Goal: Communication & Community: Answer question/provide support

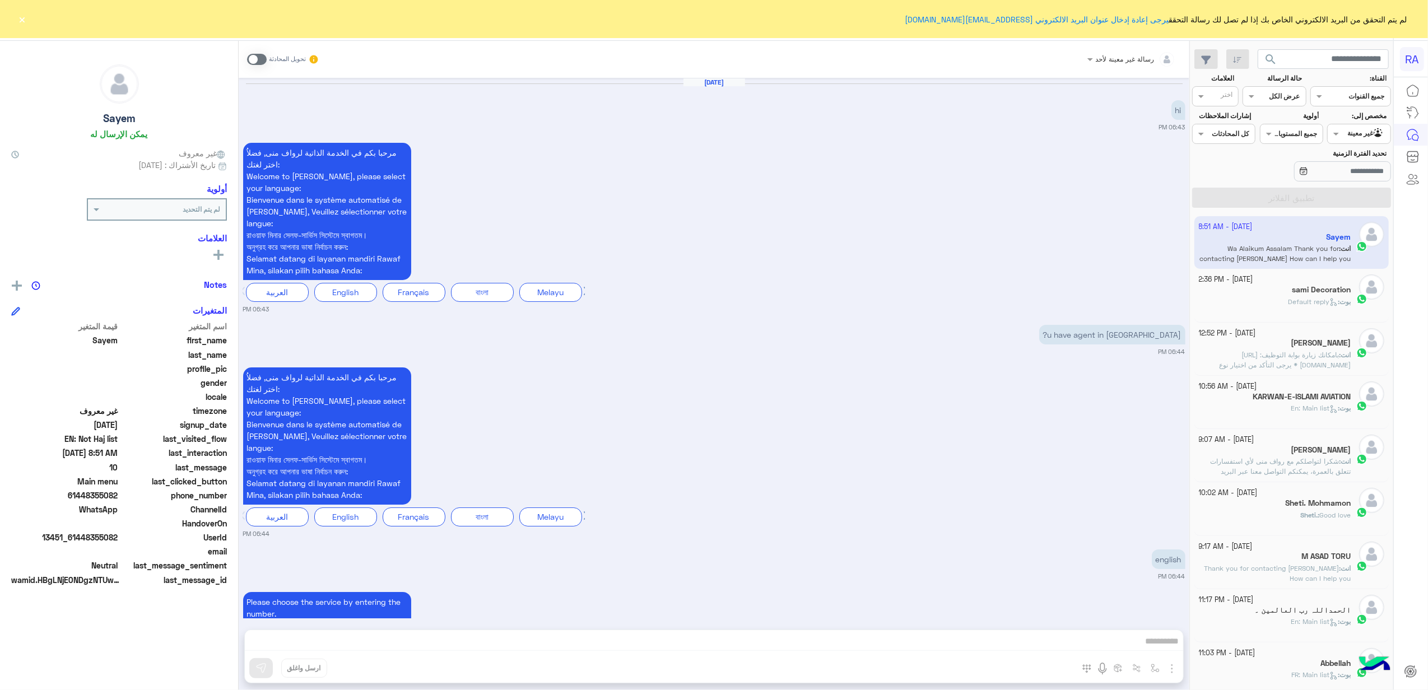
scroll to position [1889, 0]
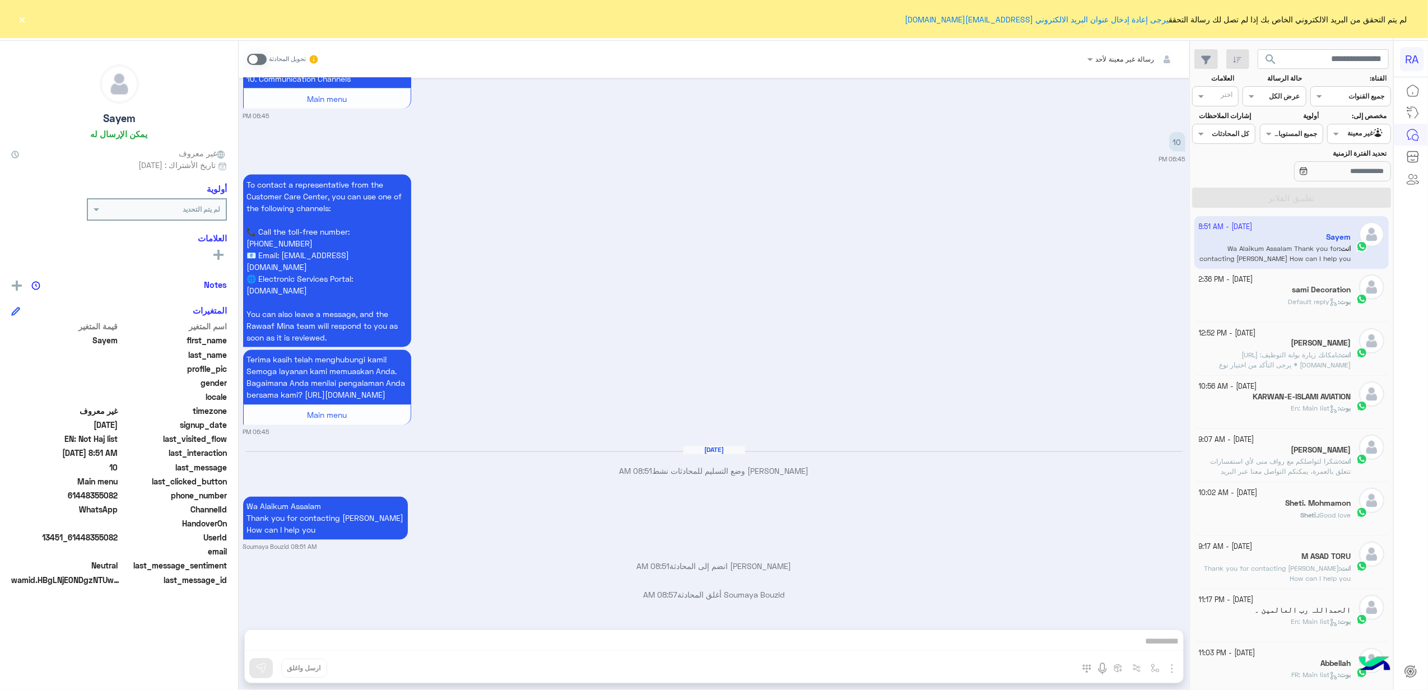
click at [1376, 133] on input "text" at bounding box center [1372, 133] width 26 height 10
click at [1366, 179] on b "غير معينة" at bounding box center [1359, 178] width 30 height 10
click at [1354, 129] on div at bounding box center [1358, 132] width 62 height 11
click at [1343, 201] on b "الوارد لديك" at bounding box center [1356, 199] width 35 height 10
click at [1343, 201] on button "تطبيق الفلاتر" at bounding box center [1291, 198] width 199 height 20
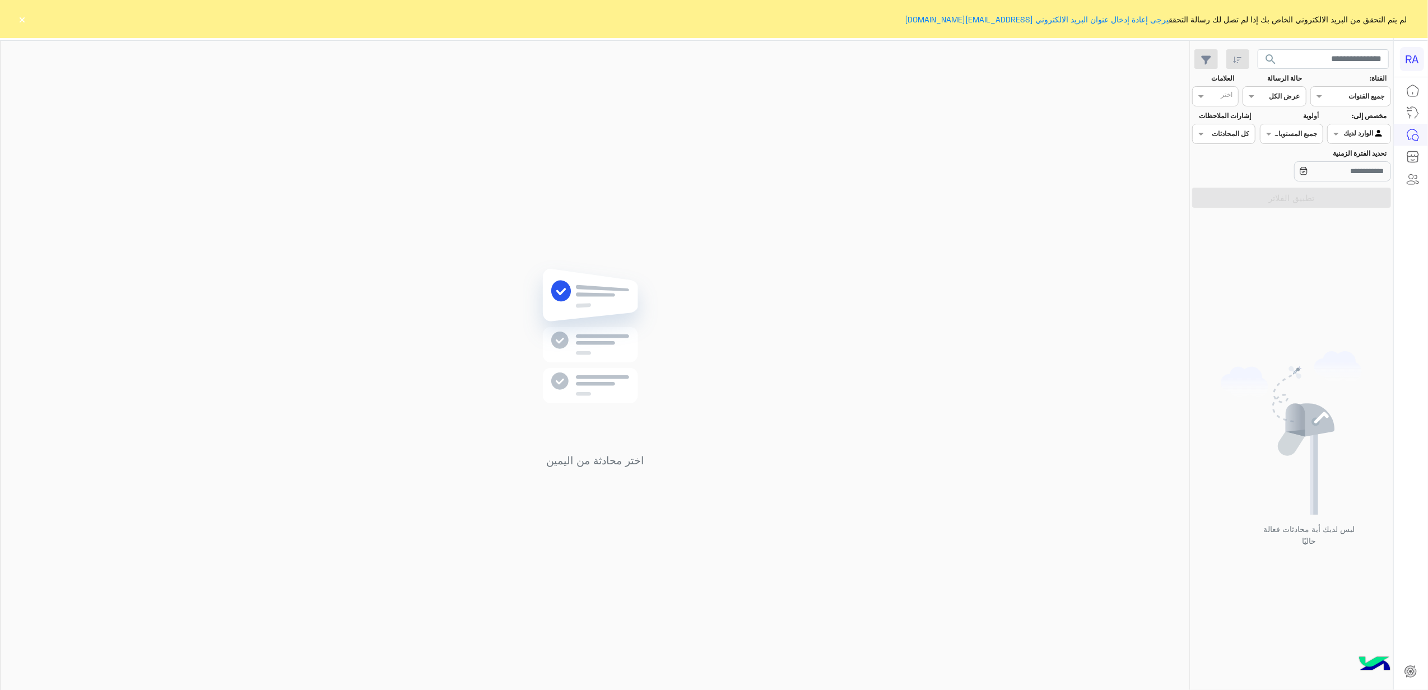
click at [21, 25] on button "×" at bounding box center [22, 18] width 11 height 11
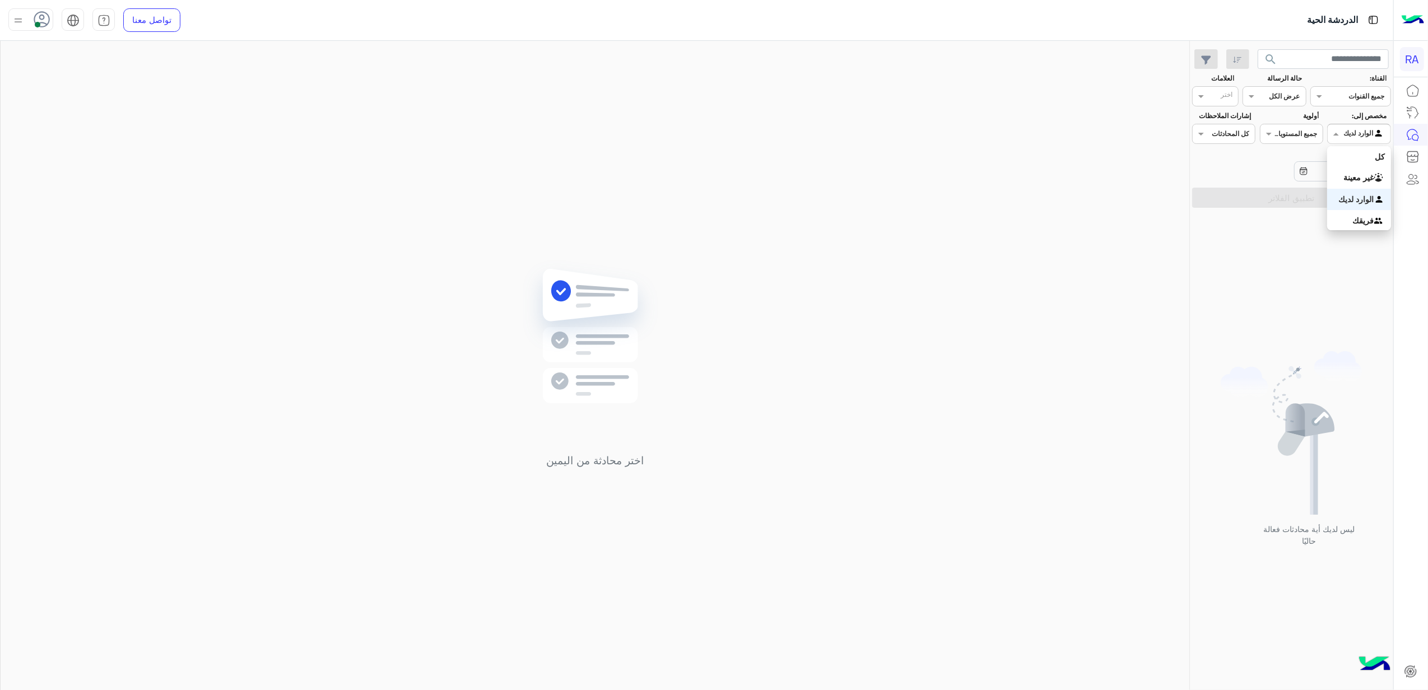
click at [1355, 139] on div "الوارد لديك" at bounding box center [1364, 133] width 41 height 11
click at [1358, 180] on b "غير معينة" at bounding box center [1359, 178] width 30 height 10
click at [1347, 193] on button "تطبيق الفلاتر" at bounding box center [1291, 198] width 199 height 20
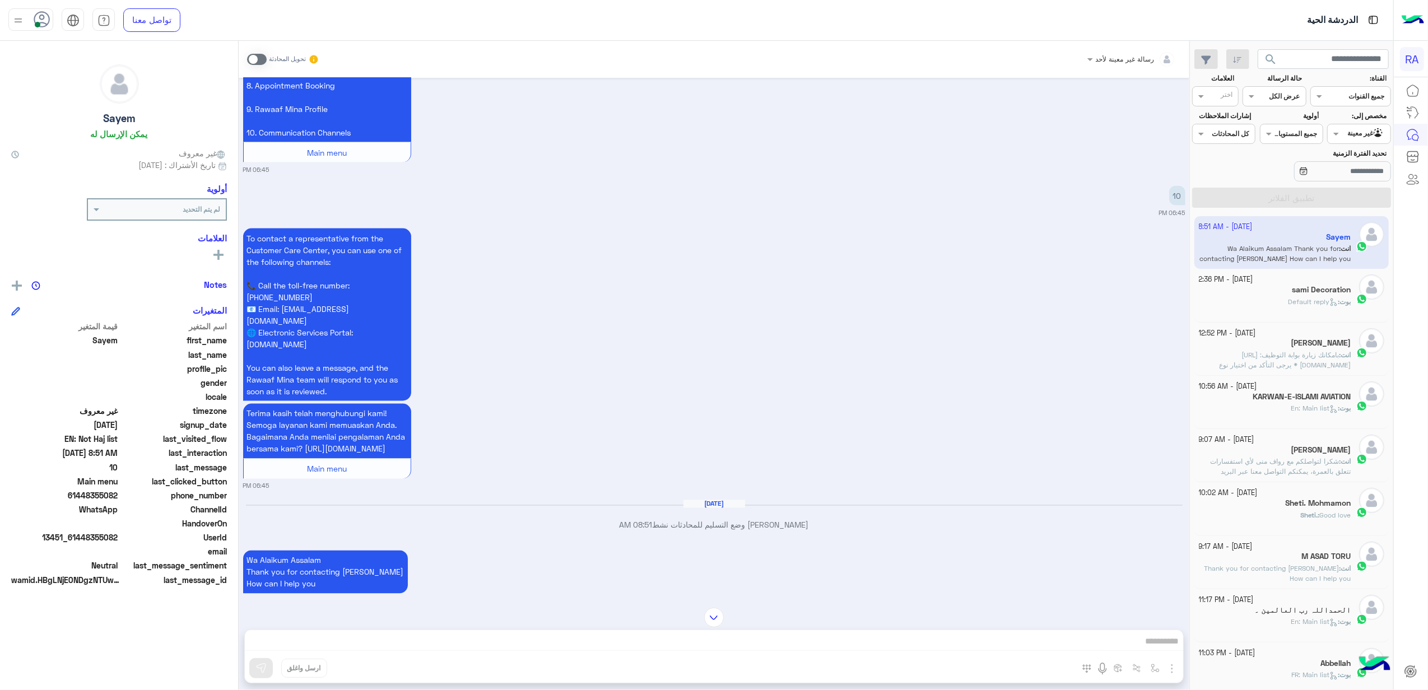
scroll to position [1889, 0]
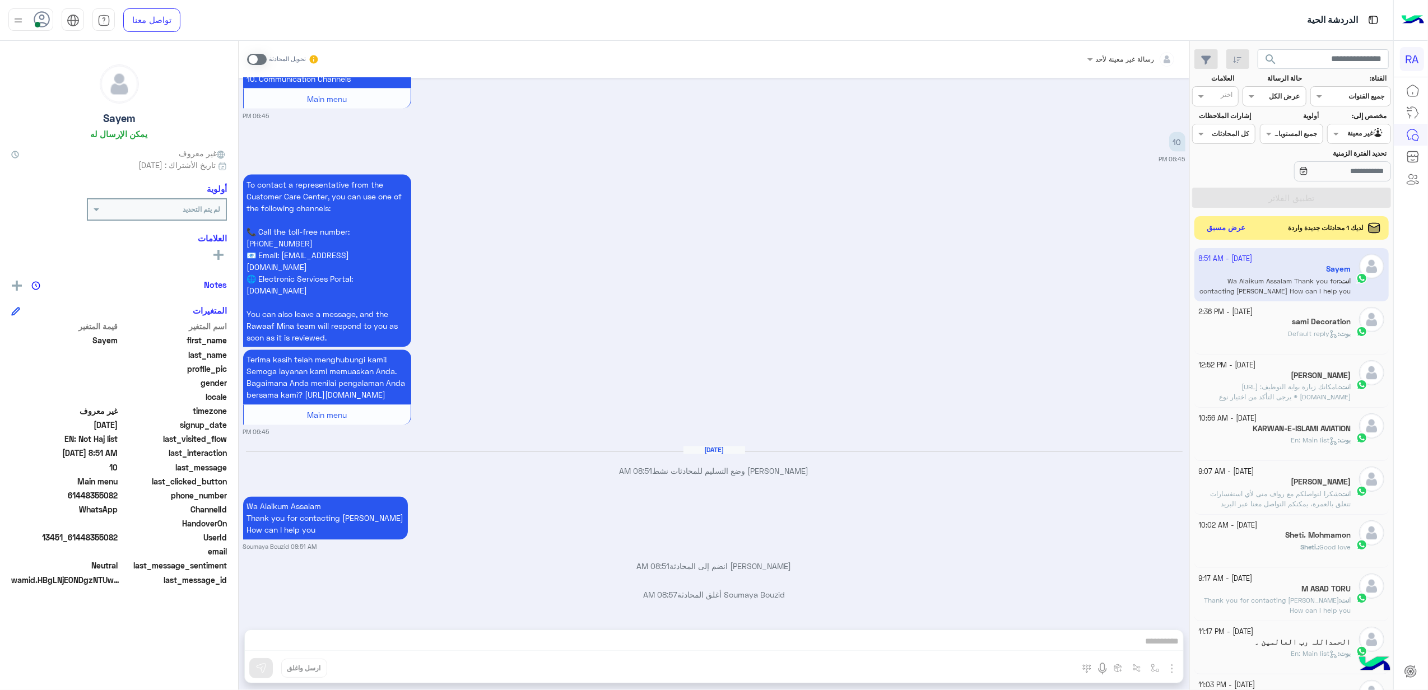
click at [1215, 230] on button "عرض مسبق" at bounding box center [1226, 228] width 47 height 15
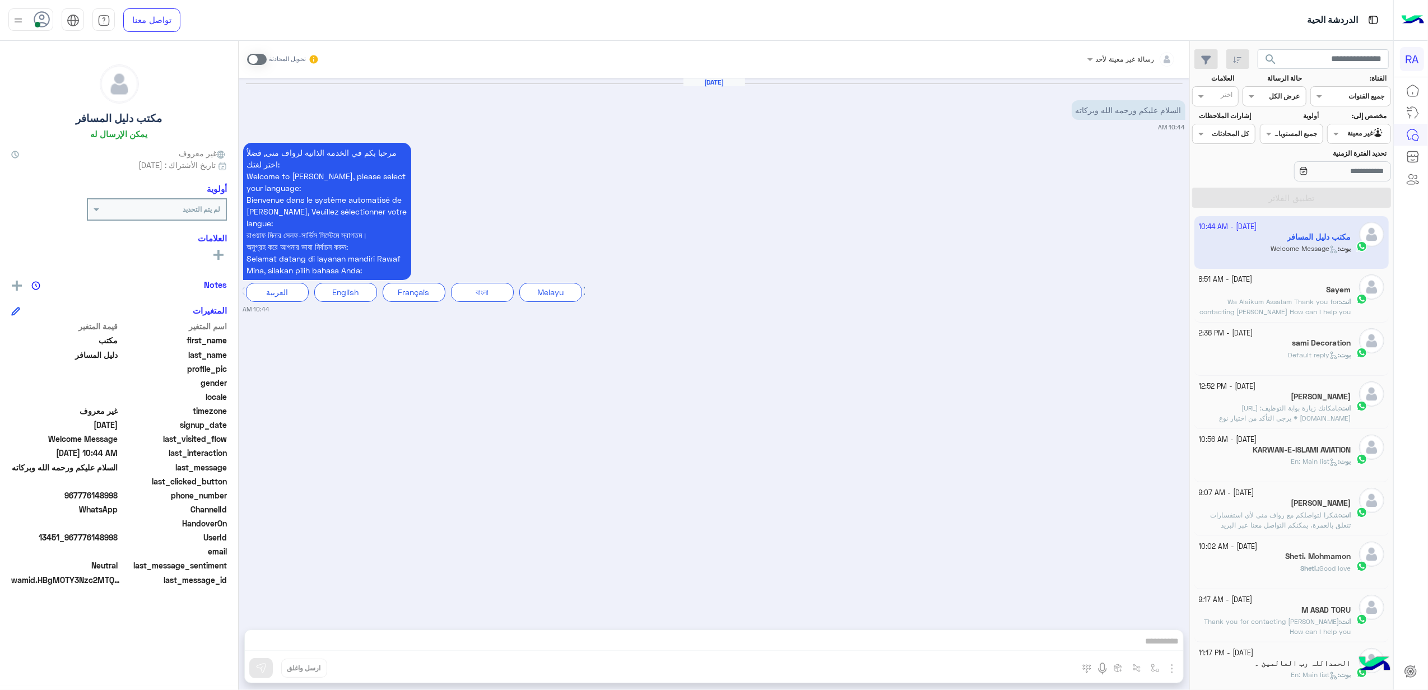
click at [259, 59] on span at bounding box center [257, 59] width 20 height 11
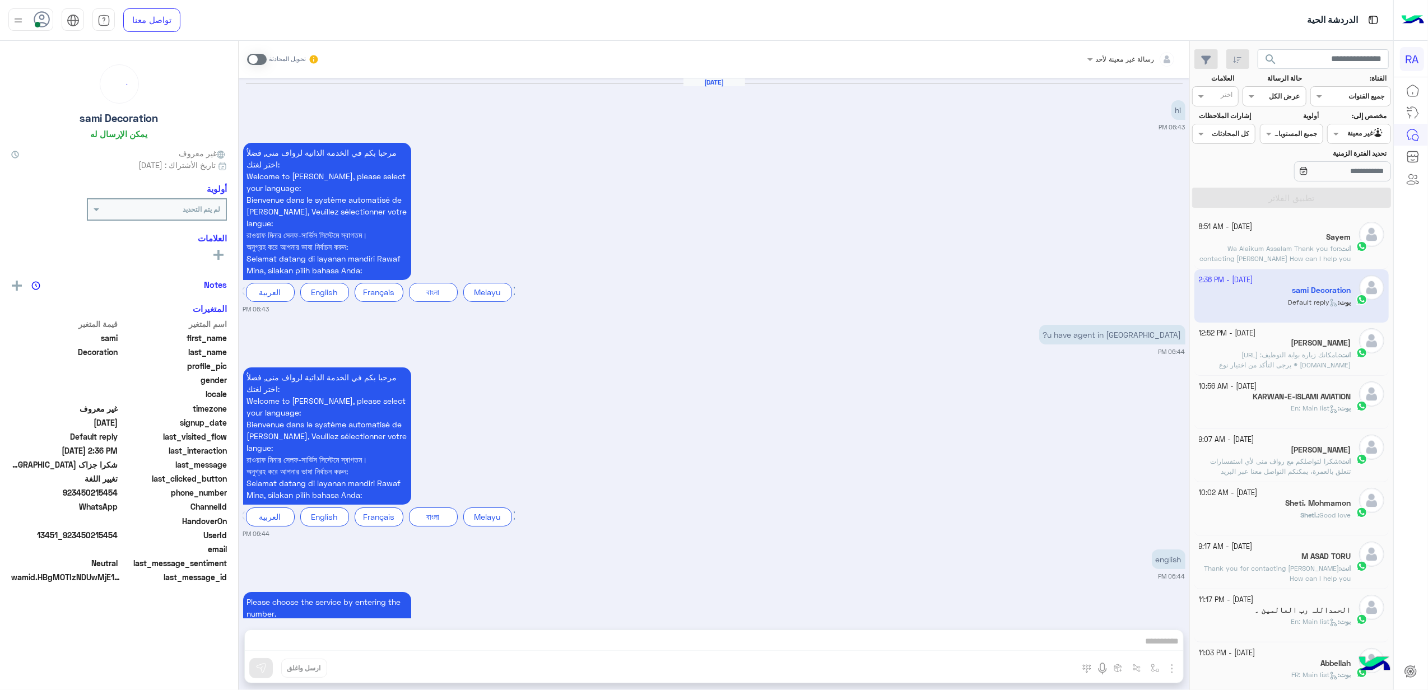
scroll to position [4423, 0]
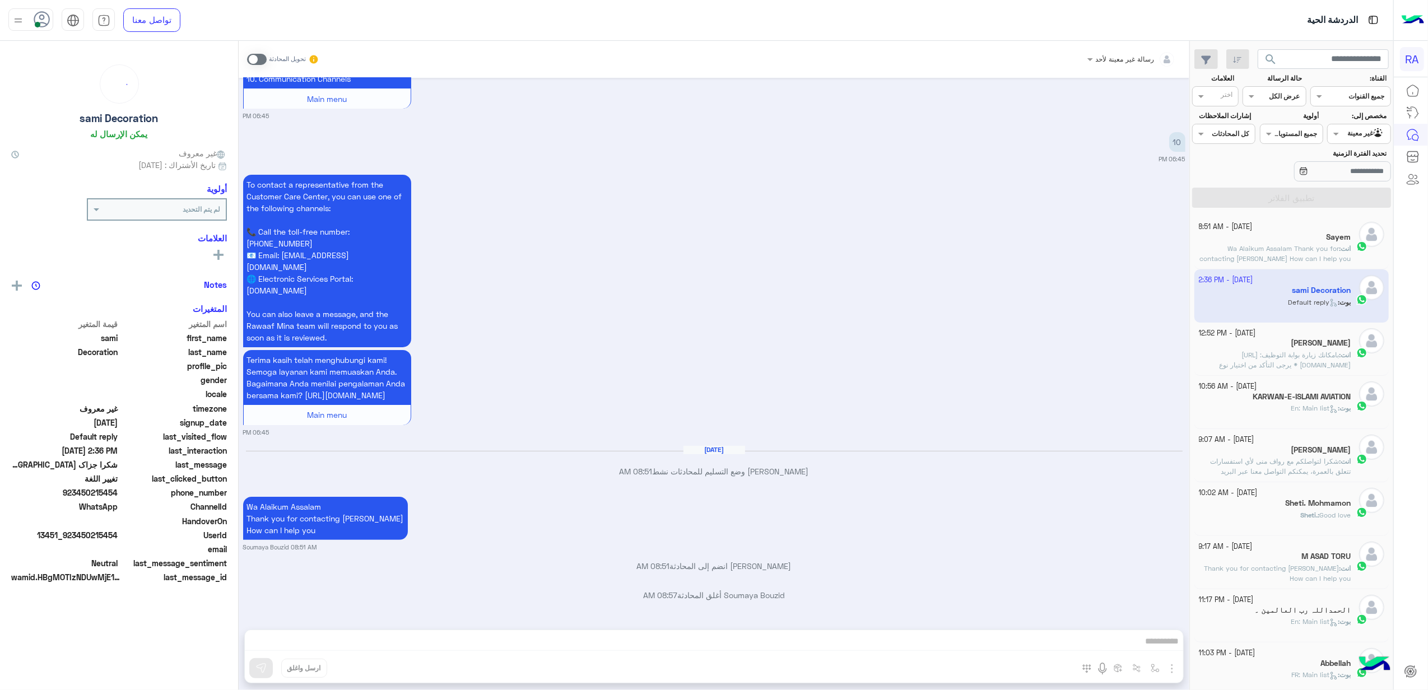
click at [480, 653] on div "رسالة غير معينة لأحد تحويل المحادثة [DATE] مرحبا بكم في الخدمة الذاتية لرواف من…" at bounding box center [714, 368] width 951 height 654
drag, startPoint x: 480, startPoint y: 653, endPoint x: 486, endPoint y: 644, distance: 10.4
click at [486, 644] on div "رسالة غير معينة لأحد تحويل المحادثة [DATE] مرحبا بكم في الخدمة الذاتية لرواف من…" at bounding box center [714, 368] width 951 height 654
click at [455, 628] on div "رسالة غير معينة لأحد تحويل المحادثة [DATE] مرحبا بكم في الخدمة الذاتية لرواف من…" at bounding box center [714, 368] width 951 height 654
click at [449, 641] on div "رسالة غير معينة لأحد تحويل المحادثة [DATE] مرحبا بكم في الخدمة الذاتية لرواف من…" at bounding box center [714, 368] width 951 height 654
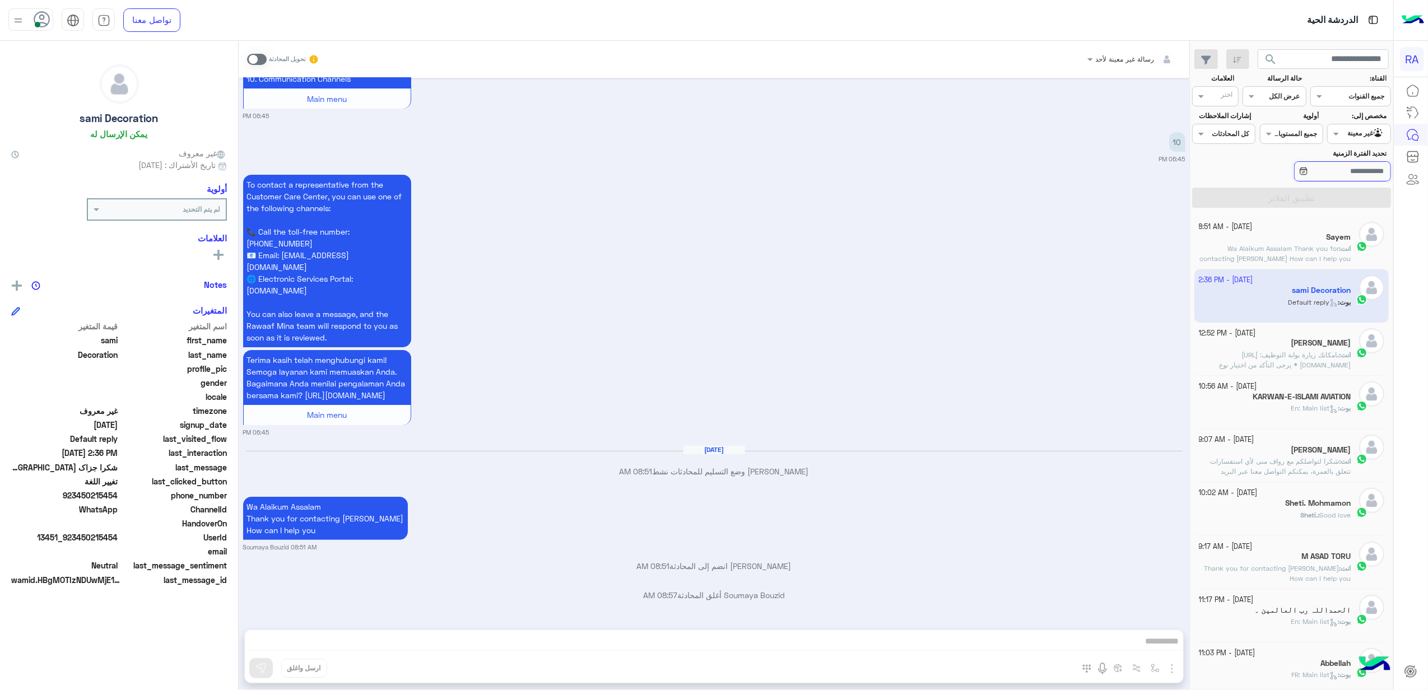
click at [1358, 178] on input "تحديد الفترة الزمنية" at bounding box center [1342, 171] width 97 height 20
click at [1356, 125] on div "Agent Filter غير معينة" at bounding box center [1358, 134] width 63 height 20
click at [1371, 201] on b "الوارد لديك" at bounding box center [1356, 199] width 35 height 10
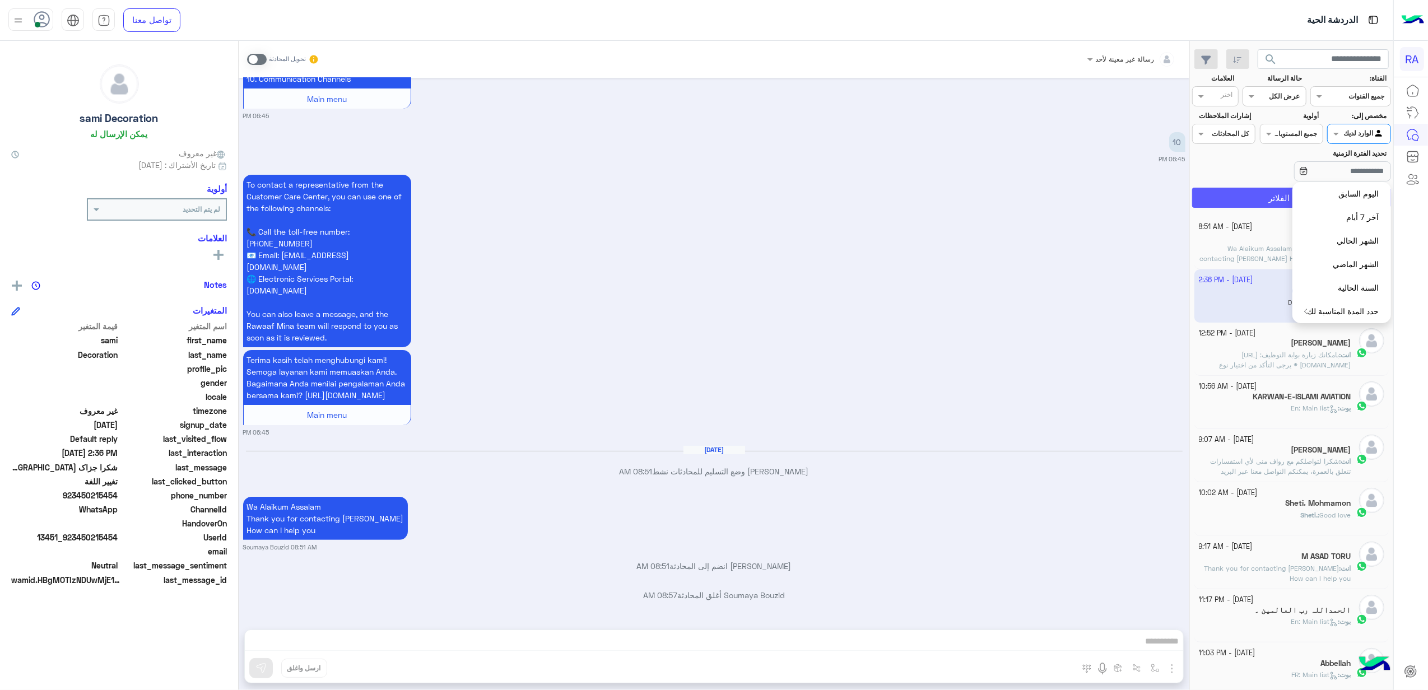
click at [1270, 198] on button "تطبيق الفلاتر" at bounding box center [1291, 198] width 199 height 20
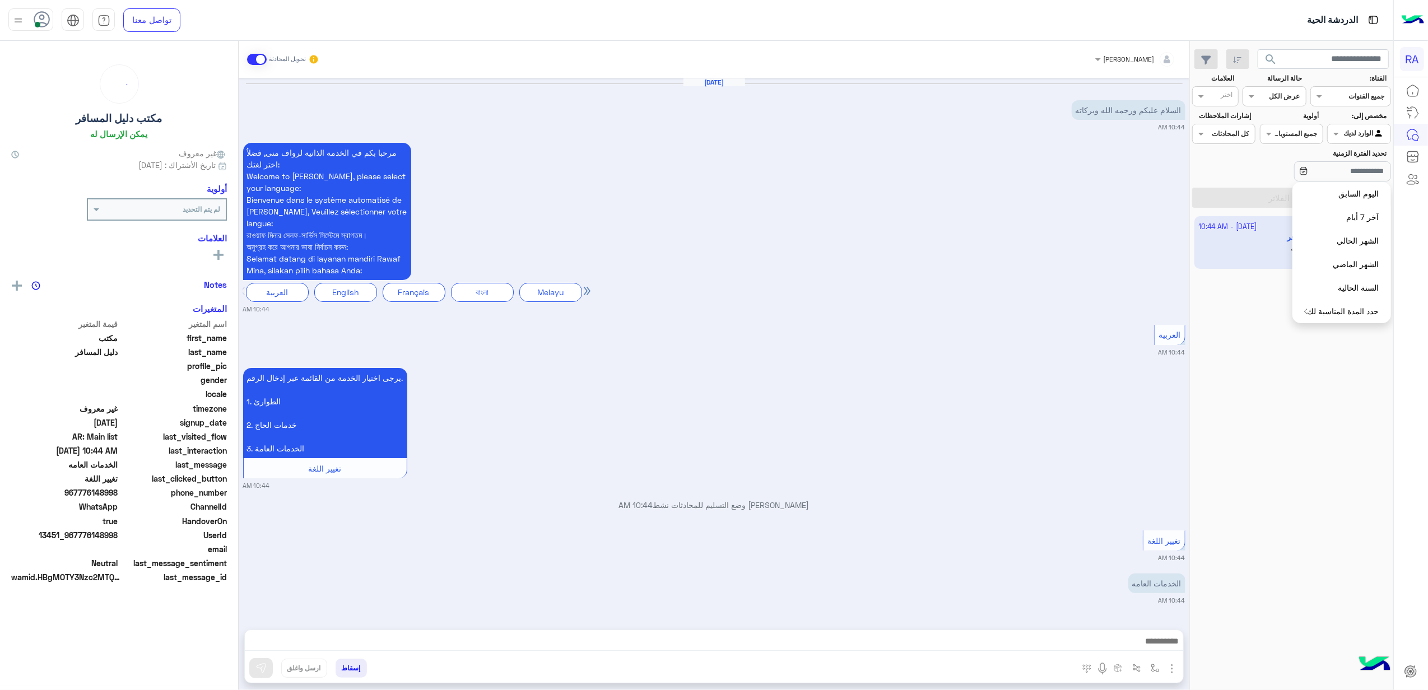
scroll to position [1, 0]
click at [1318, 174] on input "تحديد الفترة الزمنية" at bounding box center [1342, 171] width 97 height 20
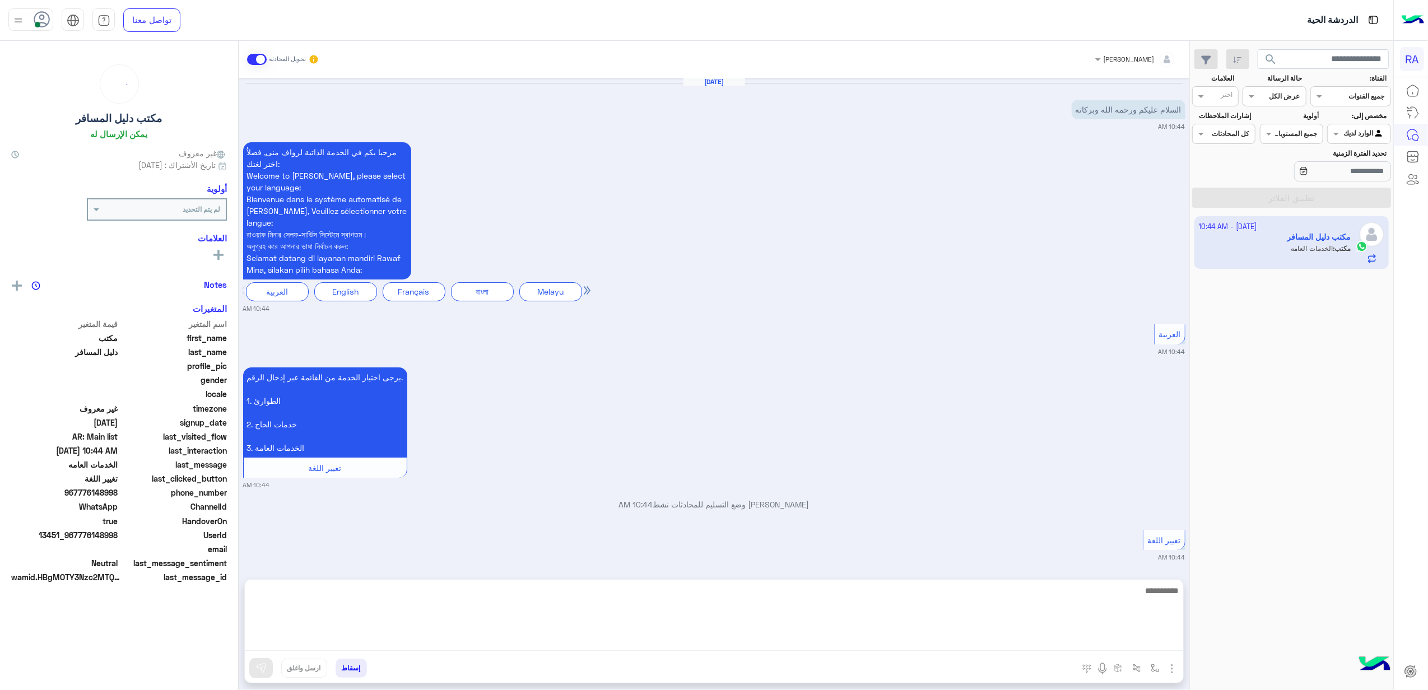
click at [991, 639] on textarea at bounding box center [714, 617] width 938 height 67
paste textarea "**********"
type textarea "**********"
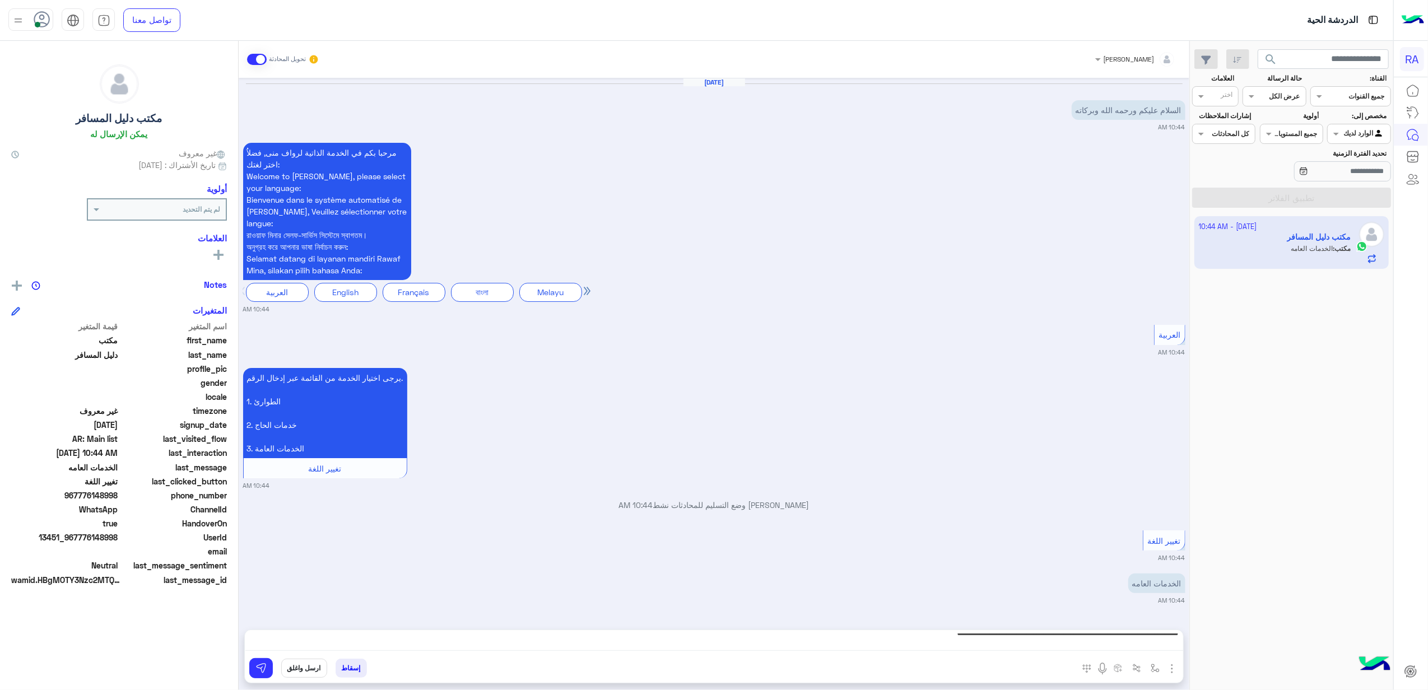
click at [679, 616] on div "[DATE] السلام عليكم ورحمه الله وبركاته 10:44 AM مرحبا بكم في الخدمة الذاتية لرو…" at bounding box center [714, 348] width 951 height 541
click at [686, 650] on div "**********" at bounding box center [714, 644] width 938 height 28
click at [737, 644] on textarea "**********" at bounding box center [714, 642] width 938 height 17
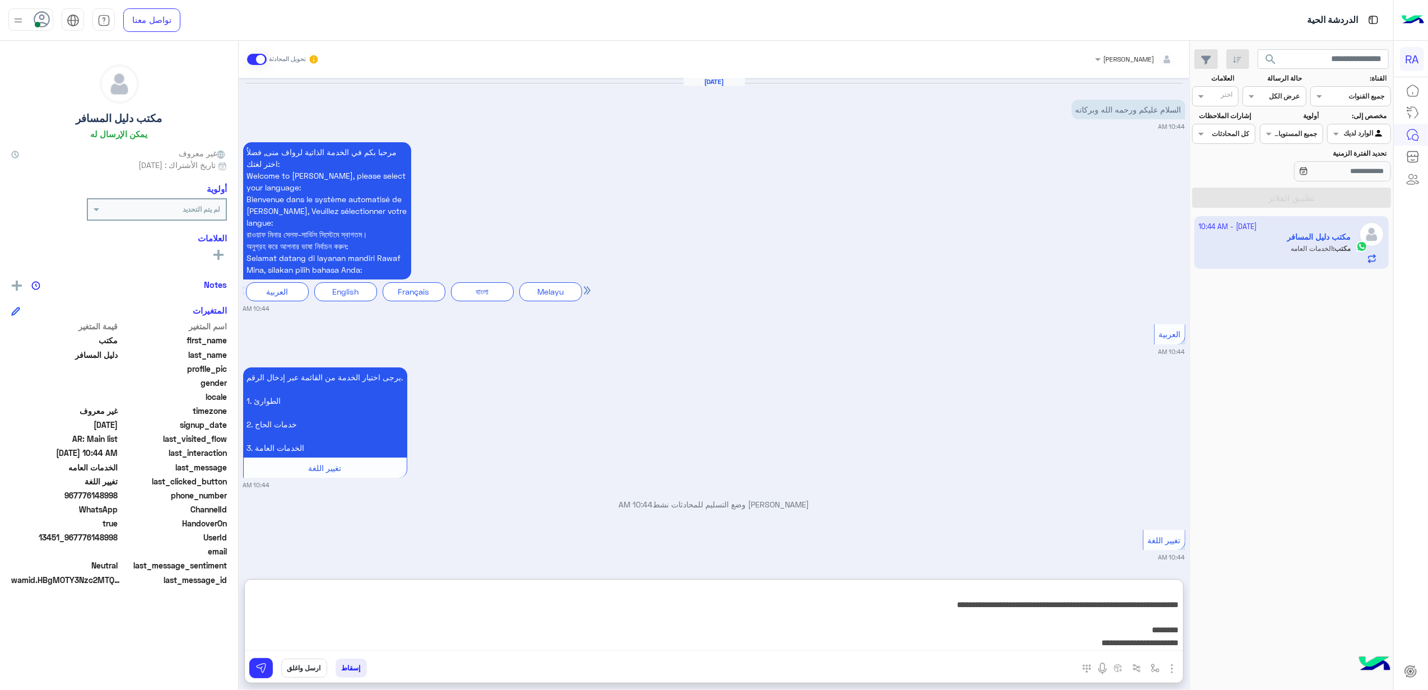
scroll to position [0, 0]
drag, startPoint x: 812, startPoint y: 645, endPoint x: 1368, endPoint y: 399, distance: 607.6
click at [1368, 399] on mat-drawer-container "search القناة: القناه جميع القنوات حالة الرسالة القناه عرض الكل العلامات اختر م…" at bounding box center [696, 368] width 1393 height 654
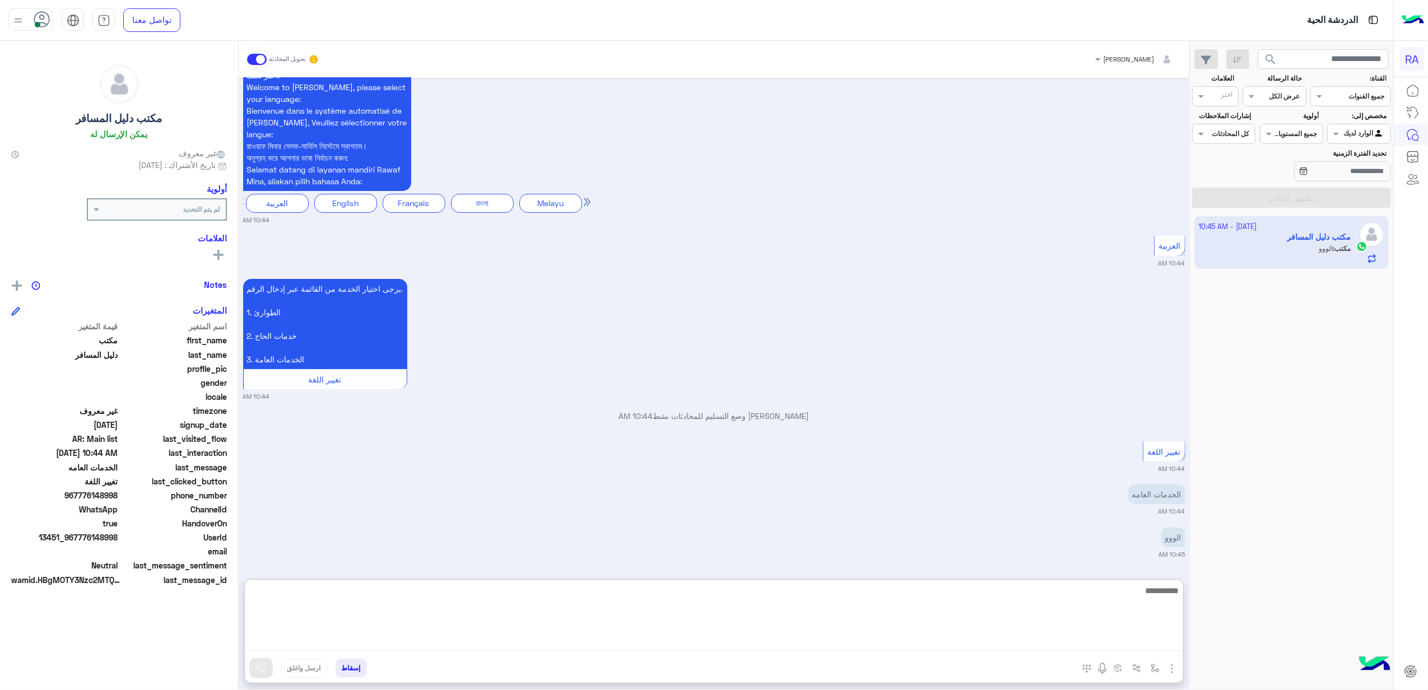
paste textarea "**********"
type textarea "**********"
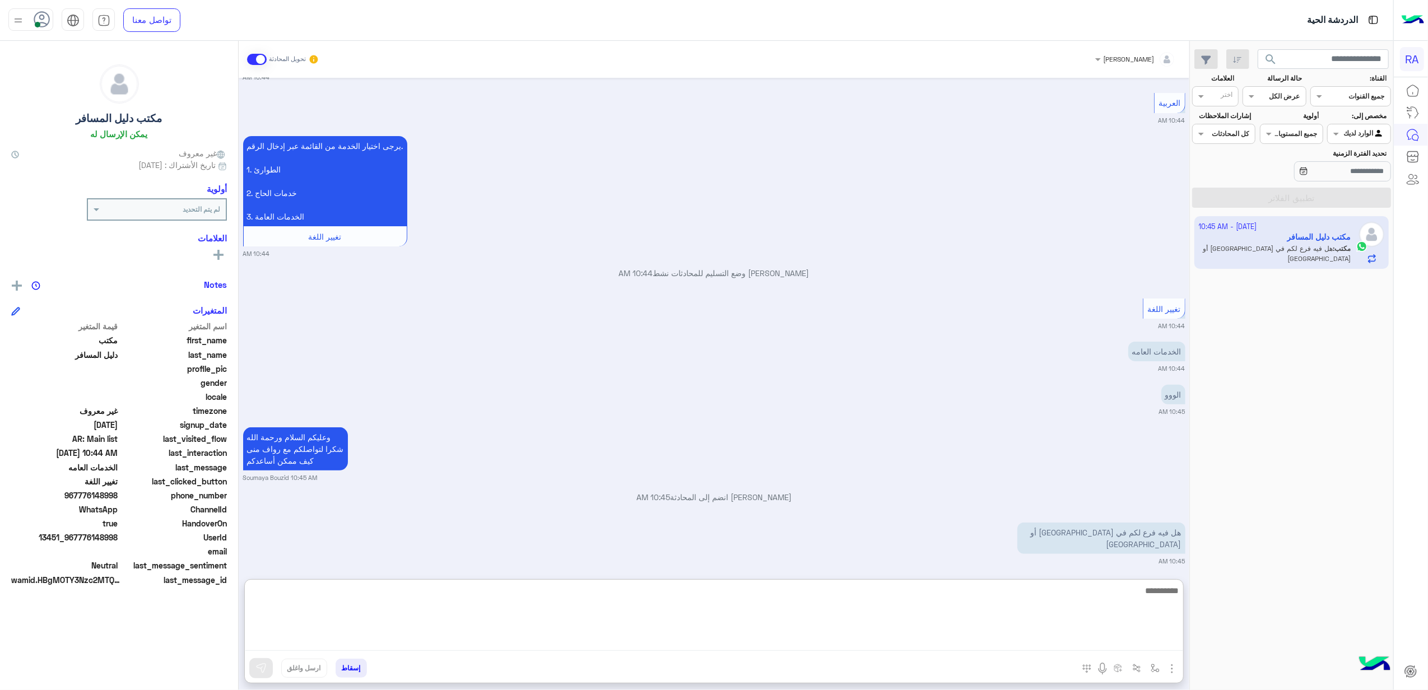
scroll to position [274, 0]
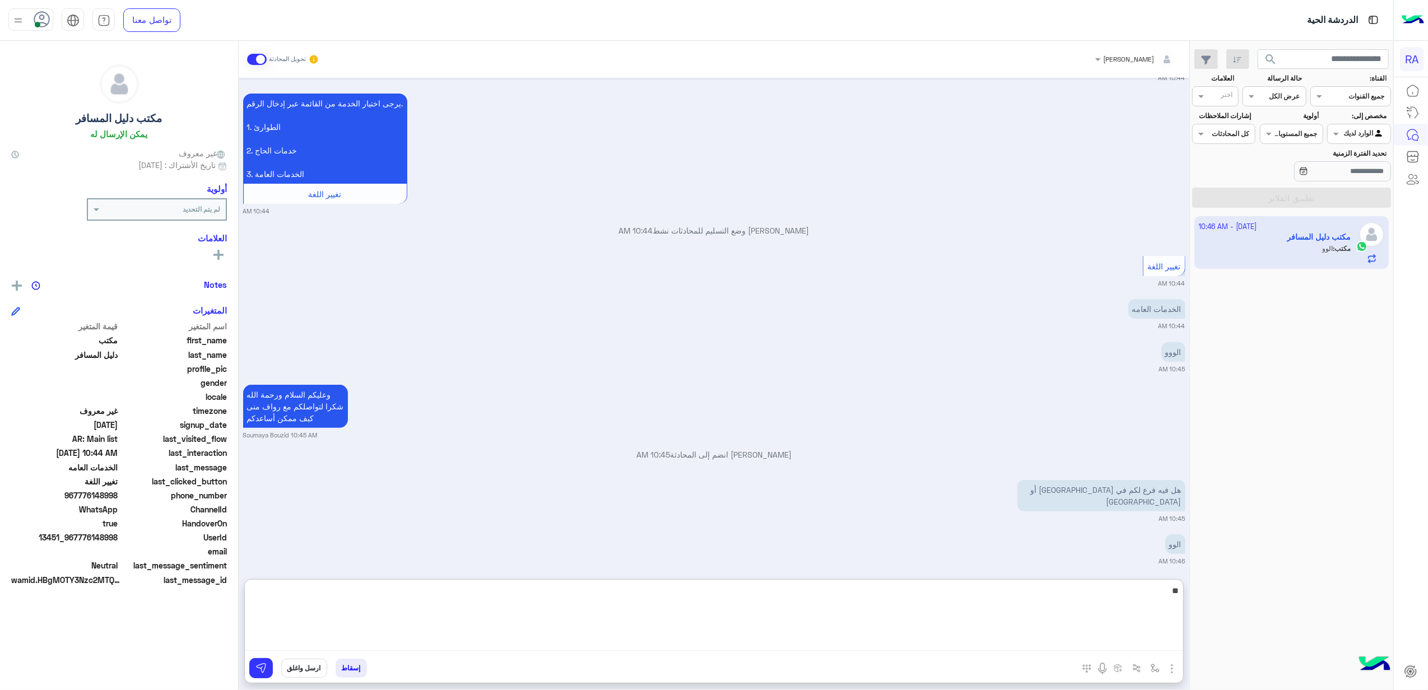
type textarea "*"
click at [984, 594] on textarea "**********" at bounding box center [714, 617] width 938 height 67
type textarea "**********"
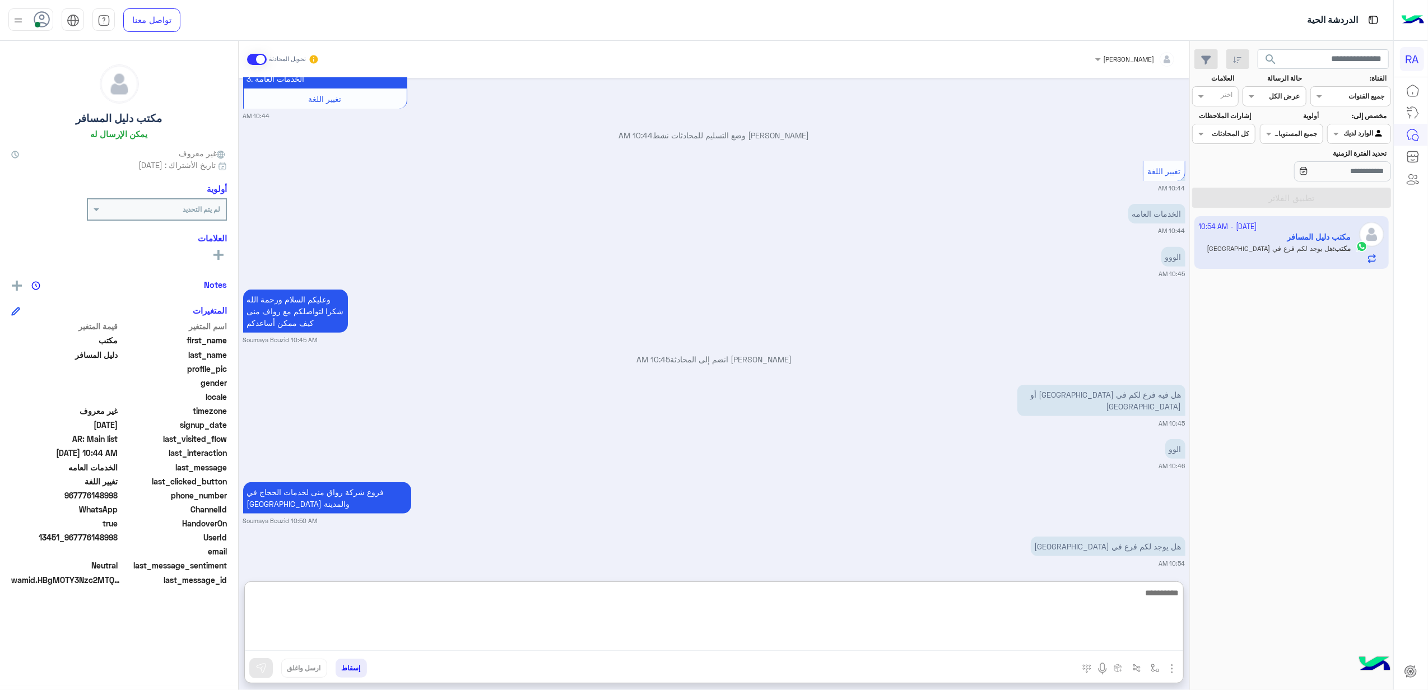
scroll to position [372, 0]
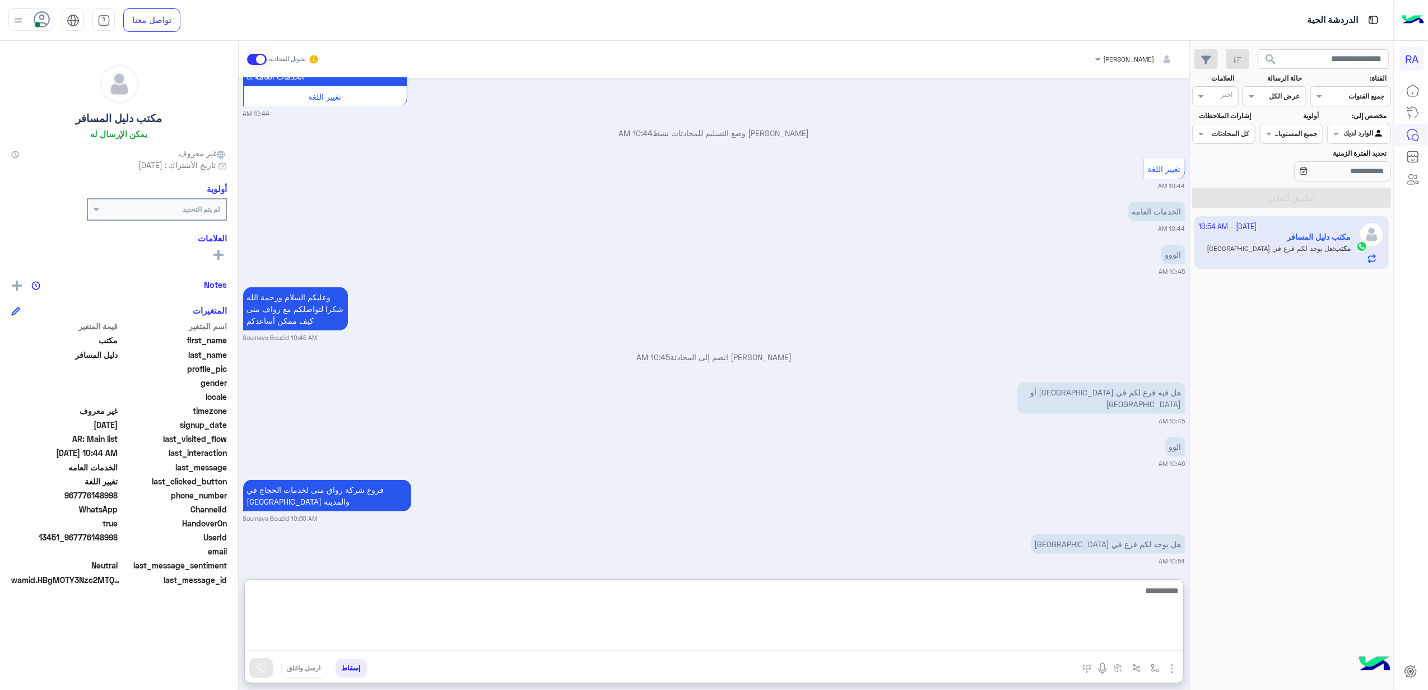
click at [742, 625] on textarea at bounding box center [714, 617] width 938 height 67
type textarea "**"
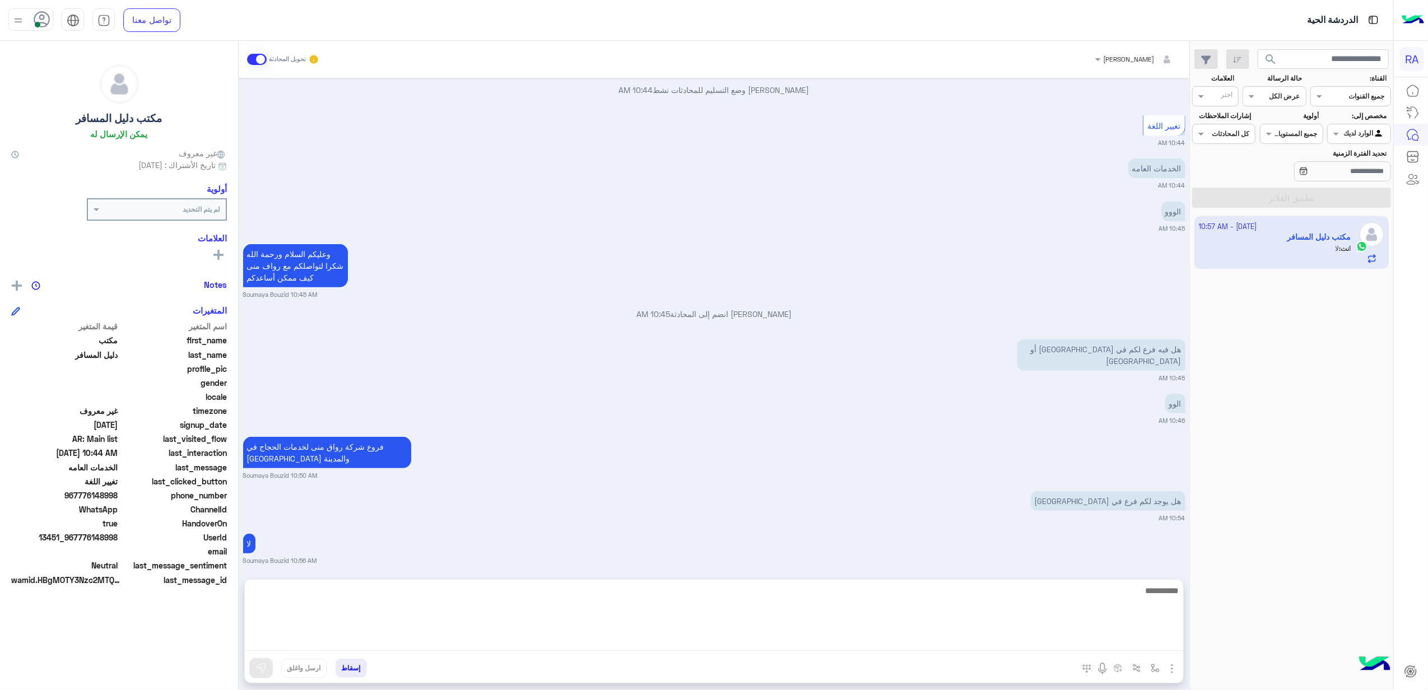
click at [254, 60] on span at bounding box center [257, 59] width 20 height 11
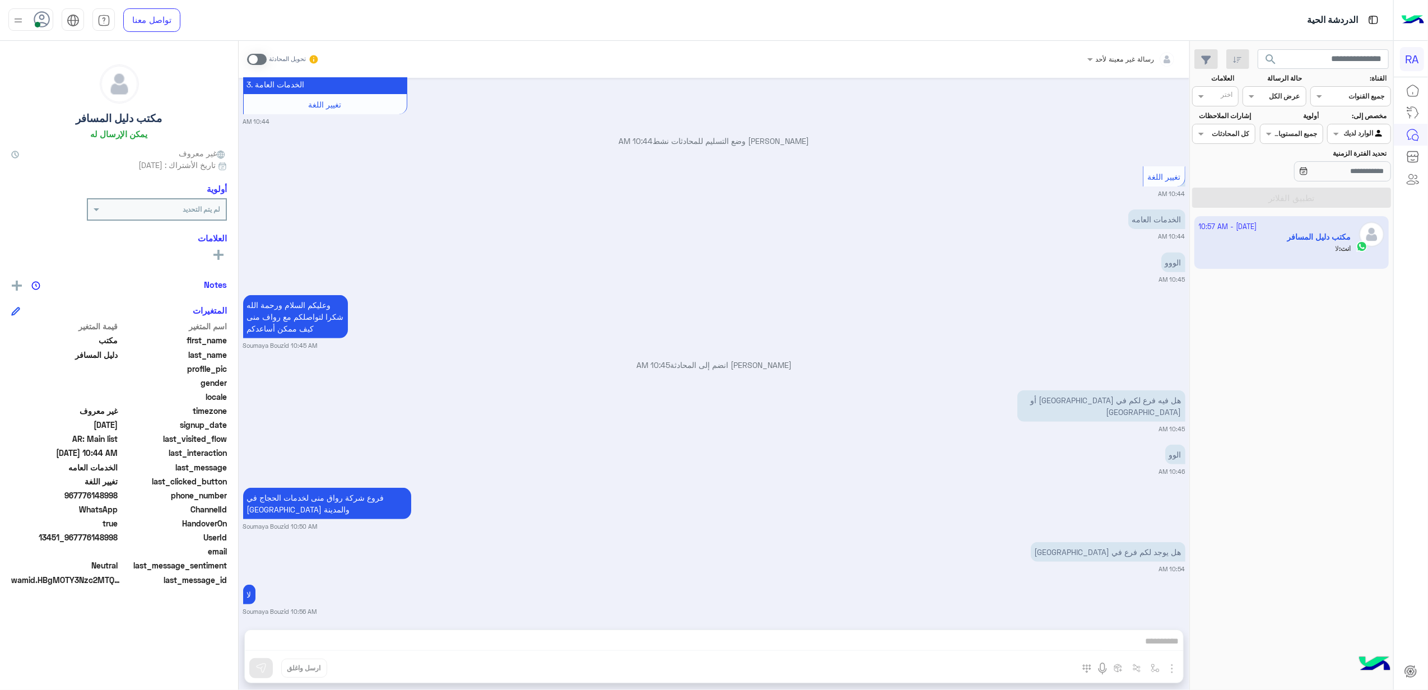
scroll to position [393, 0]
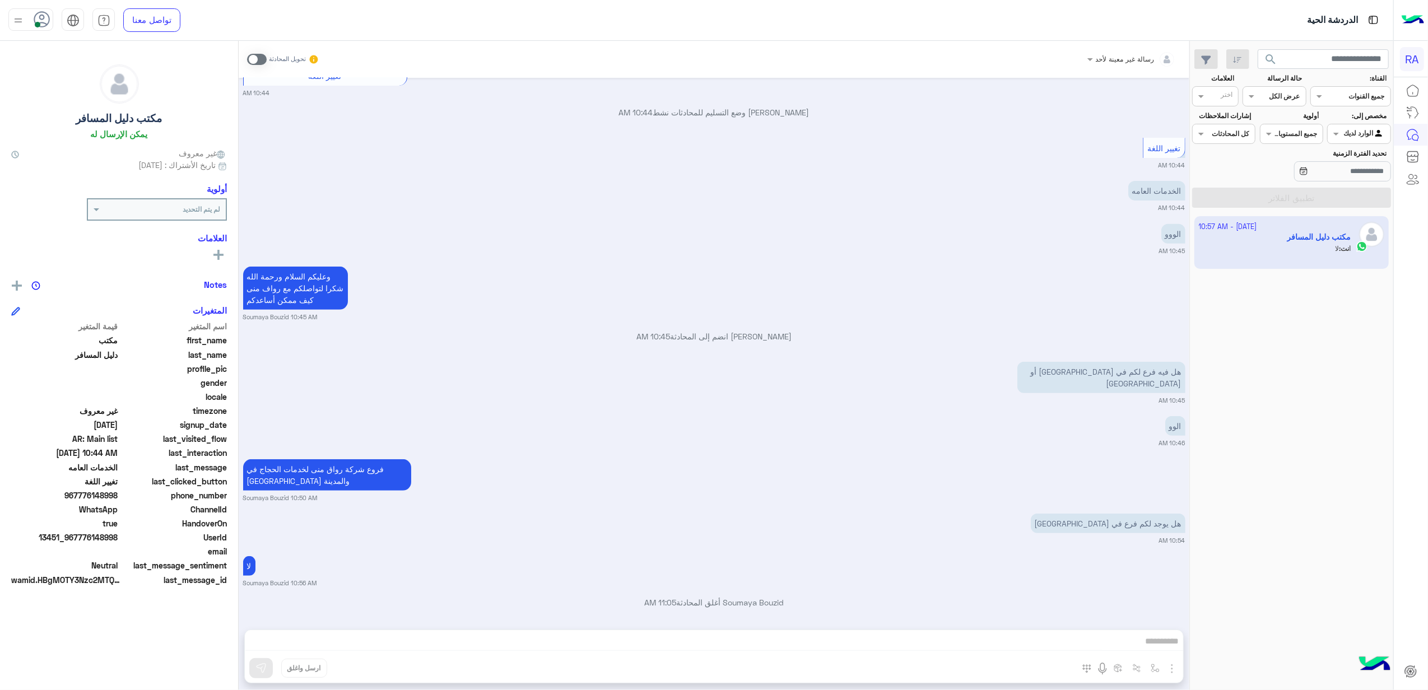
click at [1374, 122] on div "مخصص إلى: Agent Filter الوارد لديك" at bounding box center [1358, 127] width 63 height 33
click at [1374, 133] on input "text" at bounding box center [1372, 133] width 26 height 10
click at [1357, 173] on b "غير معينة" at bounding box center [1359, 178] width 30 height 10
click at [1357, 173] on input "تحديد الفترة الزمنية" at bounding box center [1342, 171] width 97 height 20
click at [1256, 200] on button "تطبيق الفلاتر" at bounding box center [1291, 198] width 199 height 20
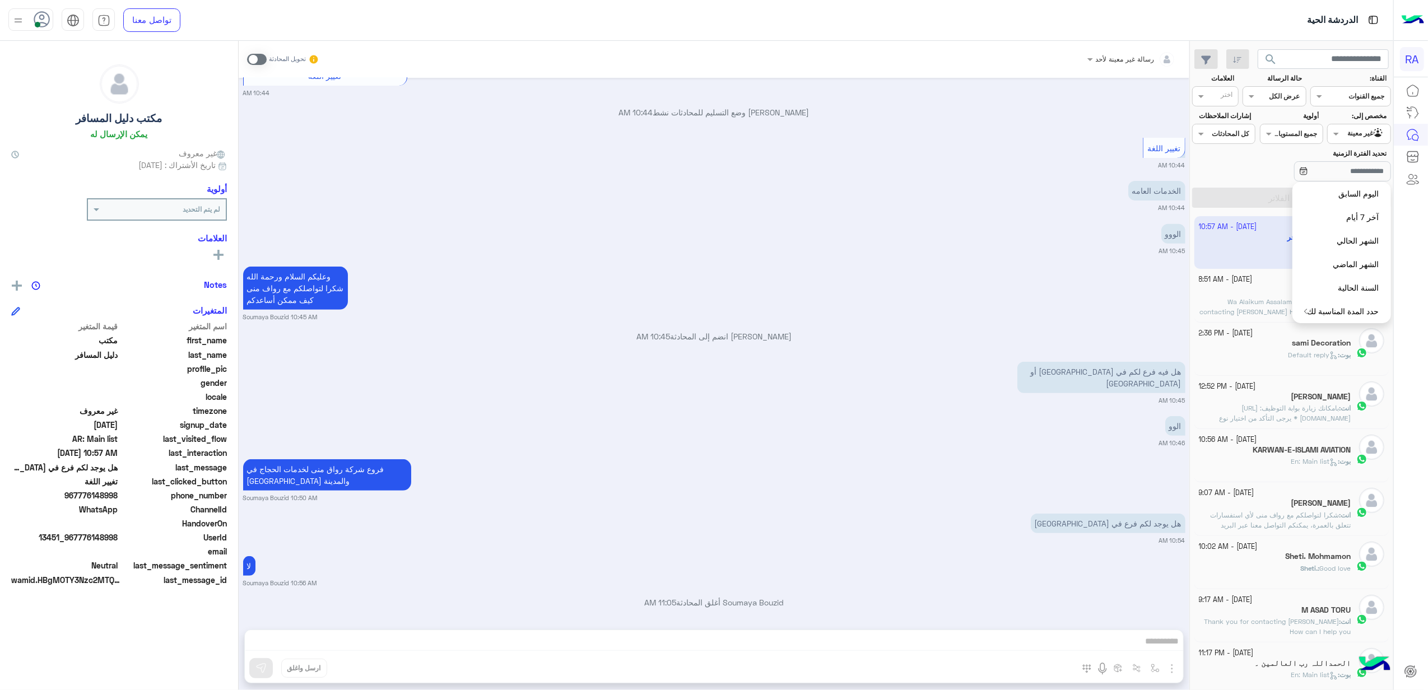
click at [975, 334] on p "[PERSON_NAME] انضم إلى المحادثة 10:45 AM" at bounding box center [714, 336] width 942 height 12
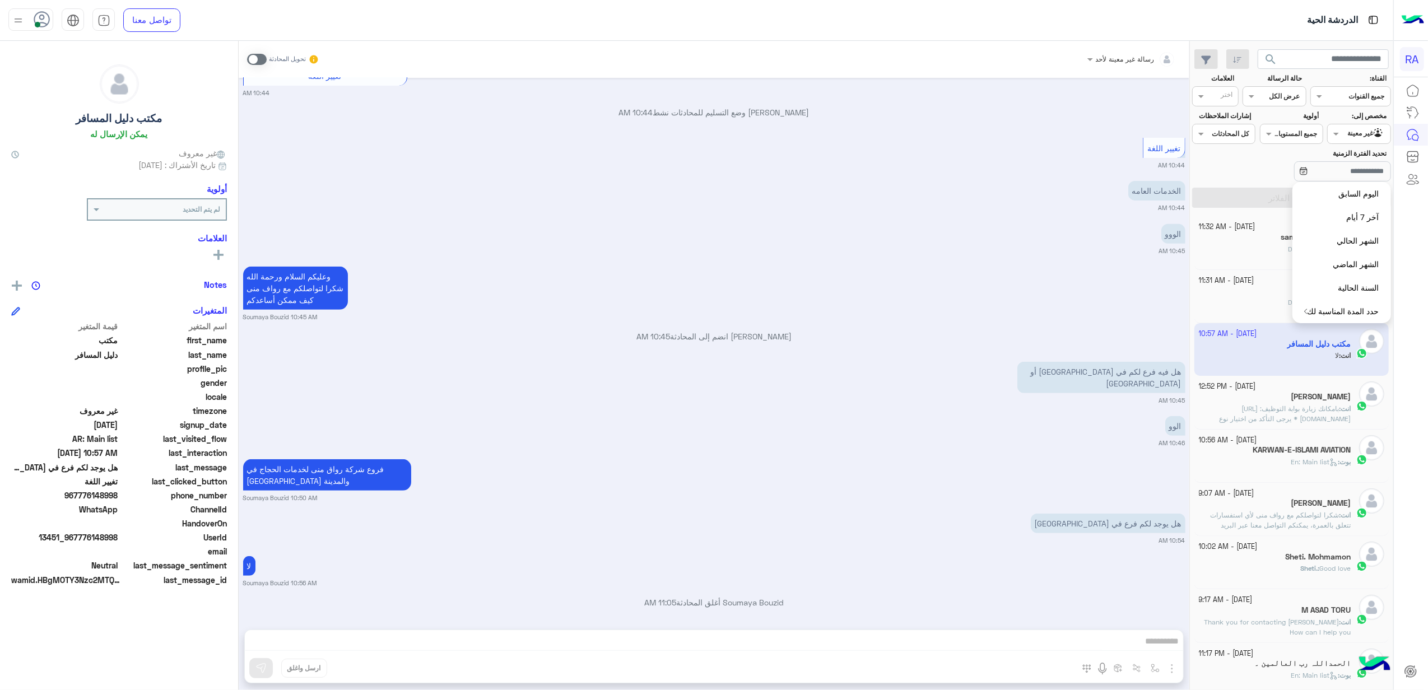
click at [1248, 160] on div "تحديد الفترة الزمنية" at bounding box center [1291, 165] width 203 height 35
click at [1244, 229] on small "[DATE] - 11:32 AM" at bounding box center [1227, 227] width 57 height 11
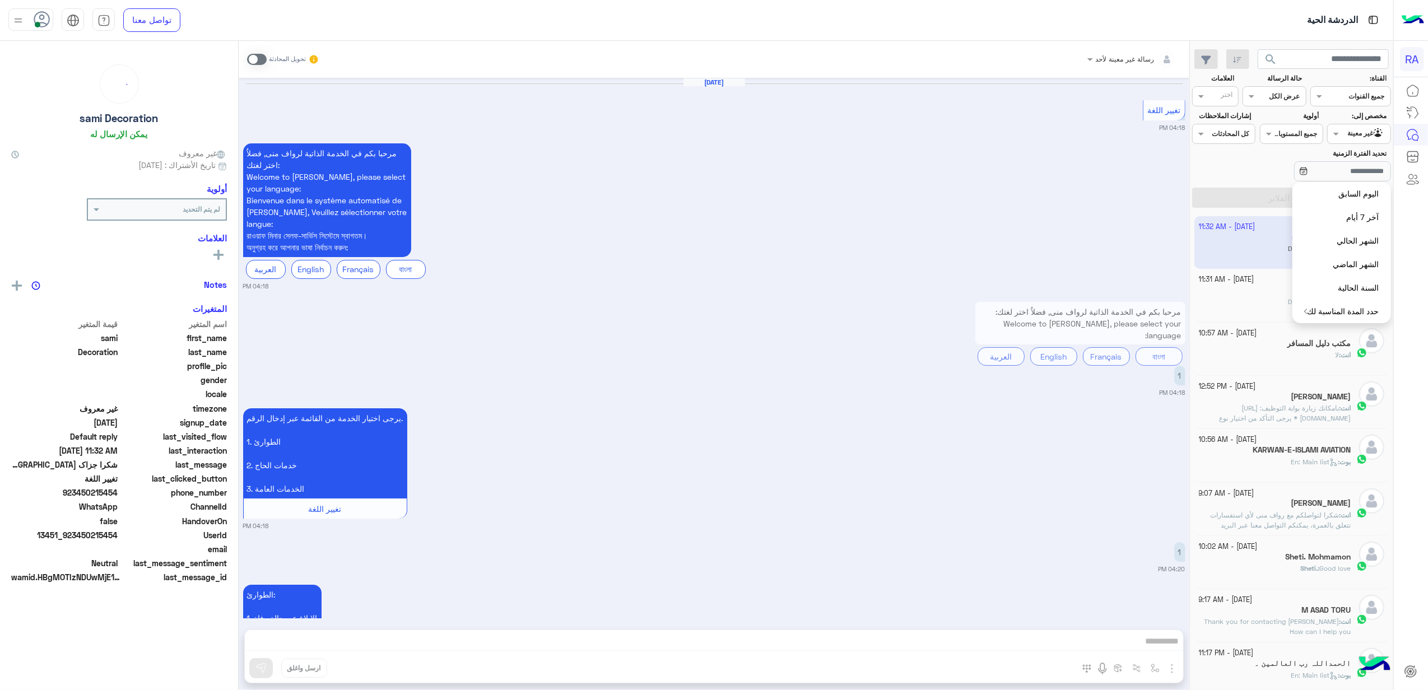
scroll to position [2033, 0]
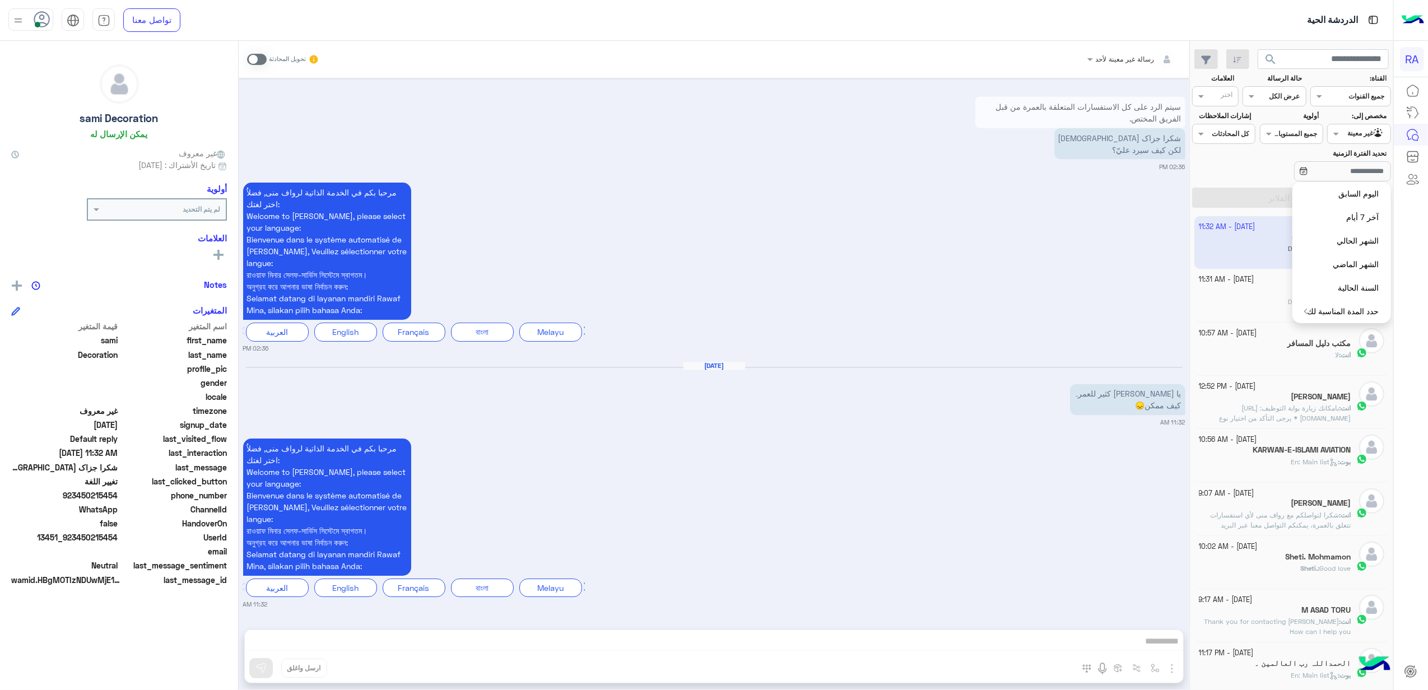
click at [1366, 139] on div "غير معينة" at bounding box center [1366, 133] width 37 height 11
click at [1356, 195] on b "الوارد لديك" at bounding box center [1356, 199] width 35 height 10
click at [1248, 194] on button "تطبيق الفلاتر" at bounding box center [1291, 198] width 199 height 20
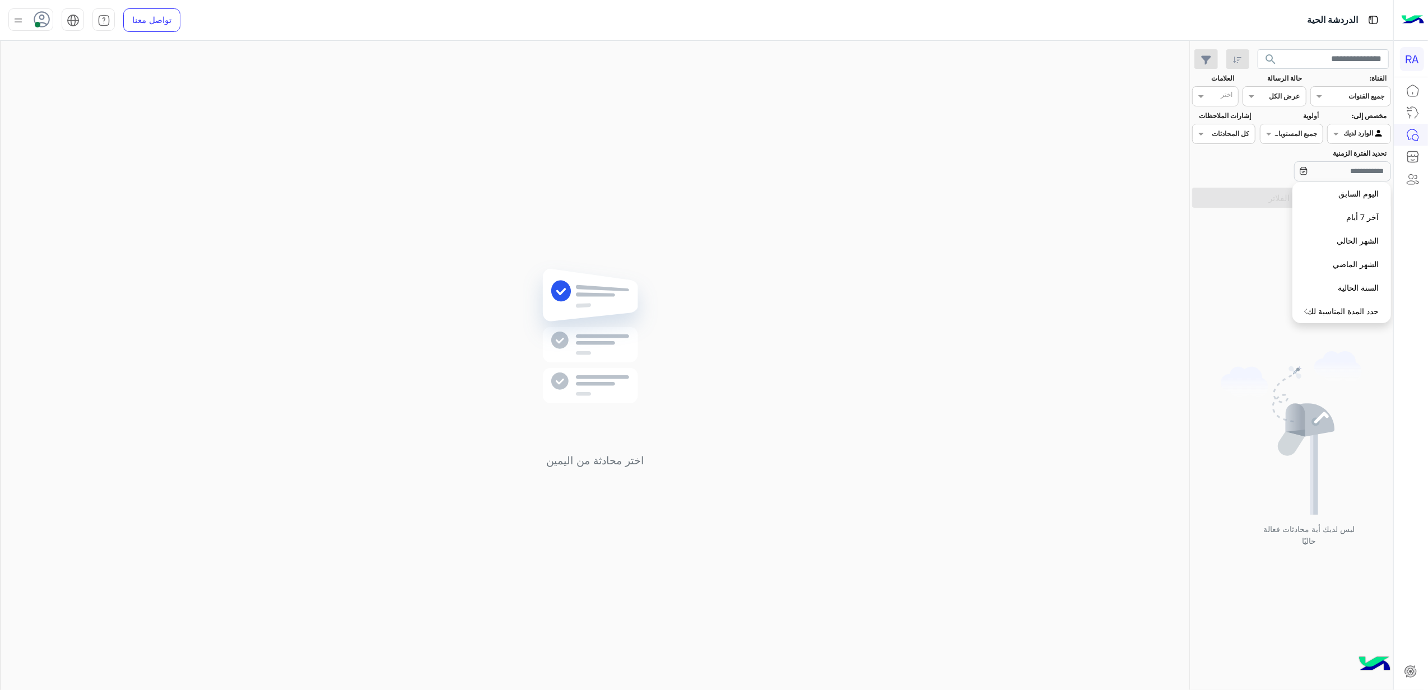
click at [1382, 135] on input "text" at bounding box center [1372, 133] width 26 height 10
click at [1359, 178] on b "غير معينة" at bounding box center [1359, 178] width 30 height 10
click at [1270, 199] on button "تطبيق الفلاتر" at bounding box center [1291, 198] width 199 height 20
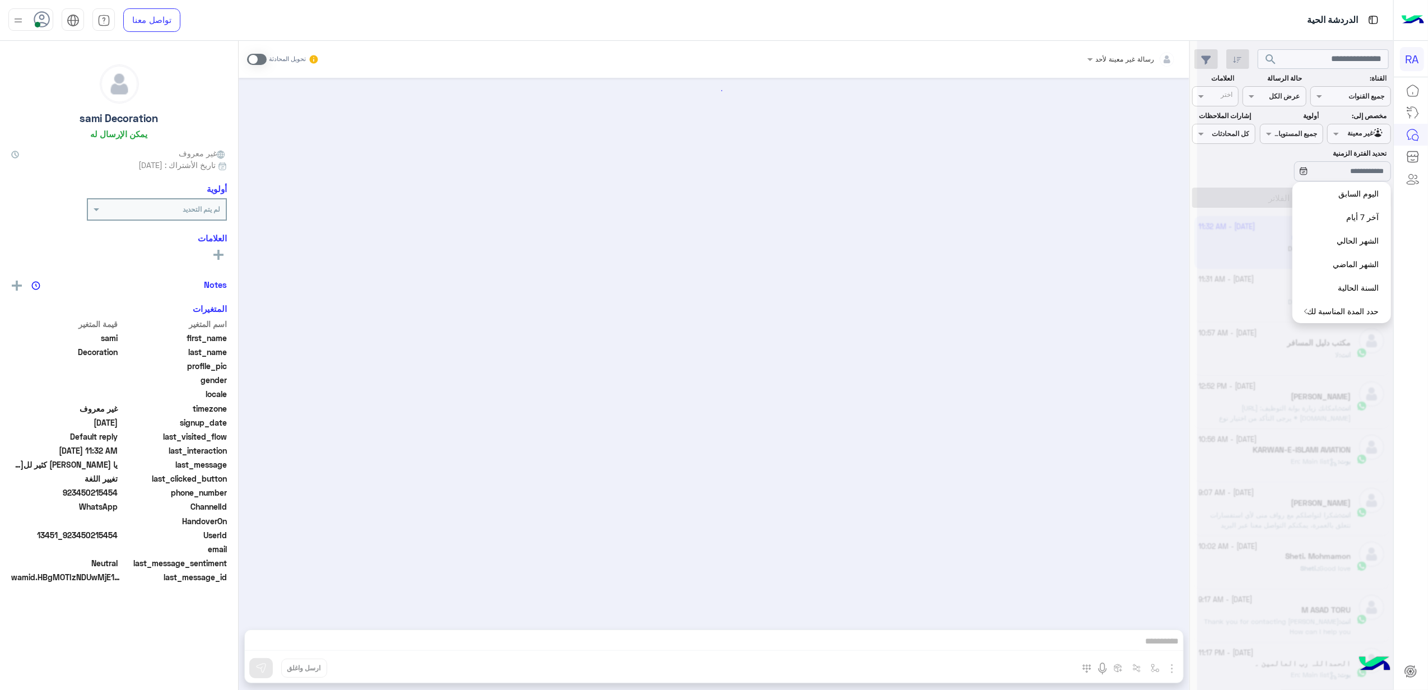
scroll to position [2033, 0]
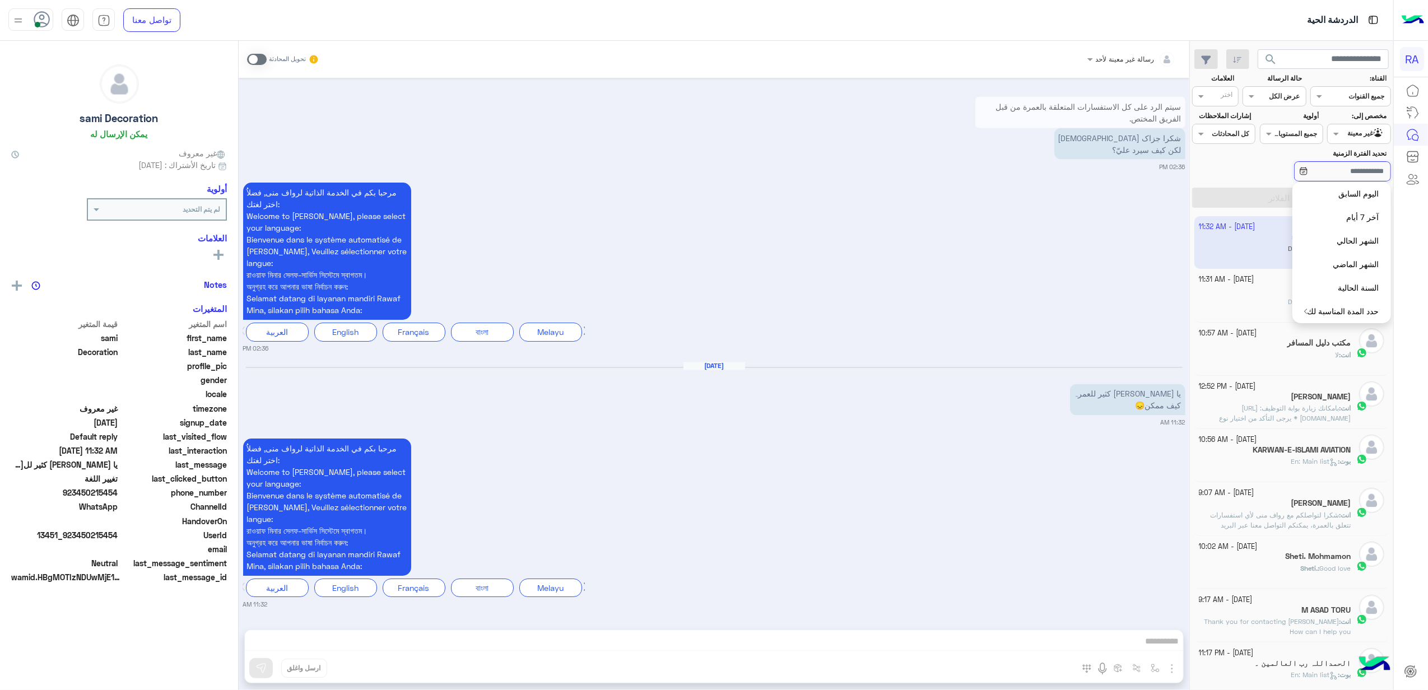
click at [1336, 173] on input "تحديد الفترة الزمنية" at bounding box center [1342, 171] width 97 height 20
click at [1133, 397] on p "یا [PERSON_NAME] کثیر لل[PERSON_NAME] ممکن😞" at bounding box center [1127, 399] width 115 height 31
drag, startPoint x: 1133, startPoint y: 397, endPoint x: 1098, endPoint y: 426, distance: 45.0
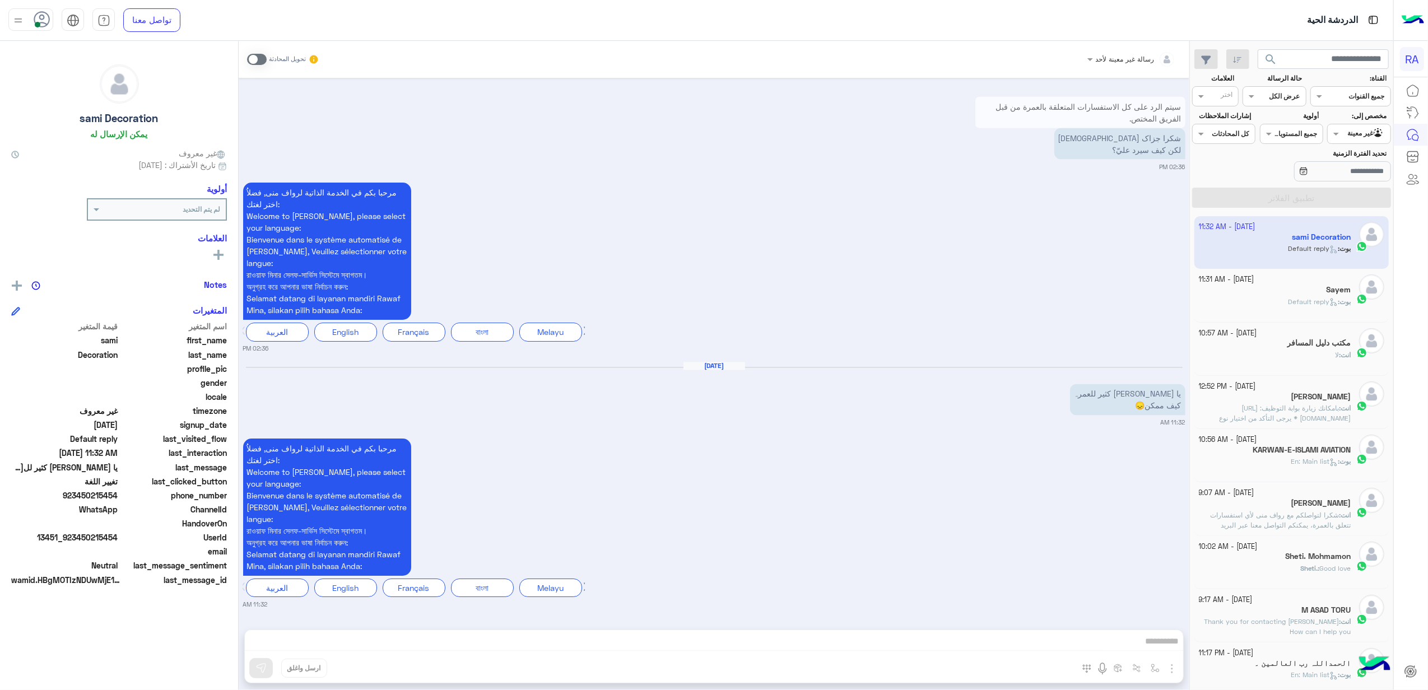
click at [1098, 426] on div "[DATE] تغيير اللغة 04:18 PM مرحبا بكم في الخدمة الذاتية لرواف منى, فضلاُ اختر ل…" at bounding box center [714, 348] width 951 height 541
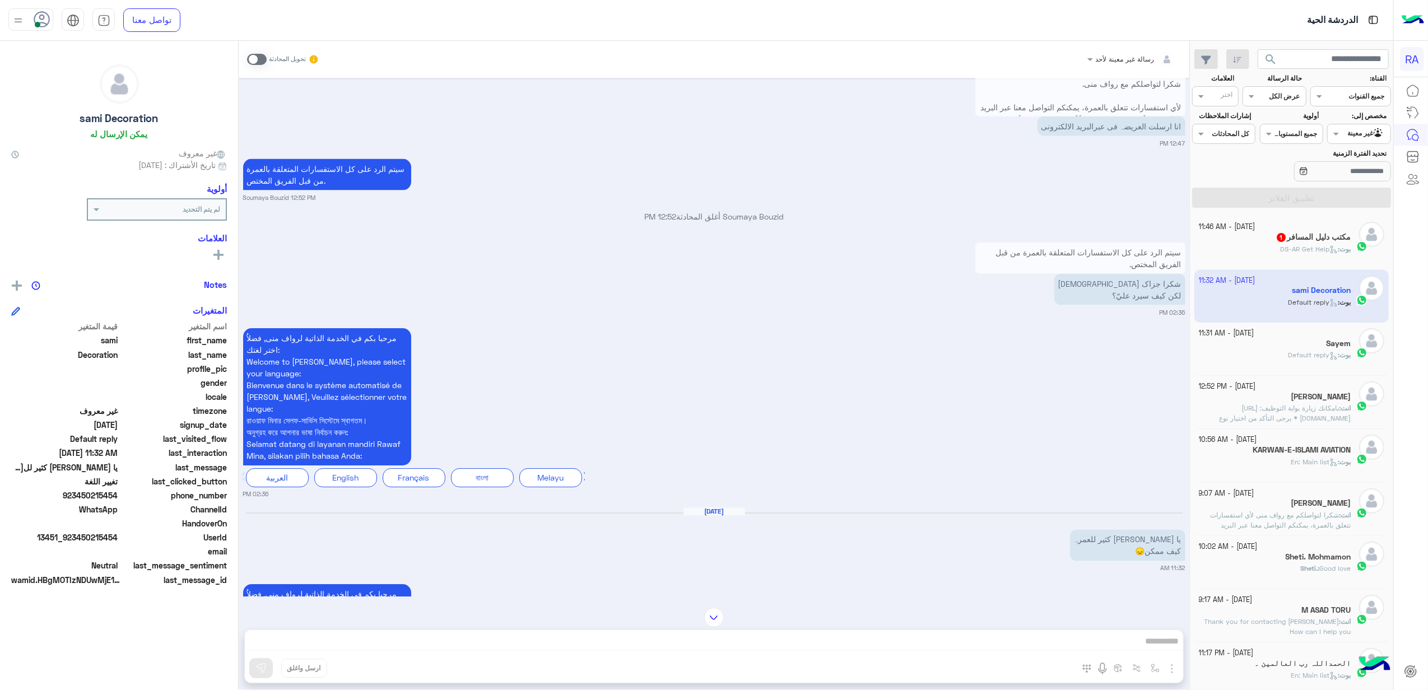
click at [1299, 251] on span "DS-AR Get Help" at bounding box center [1309, 249] width 58 height 8
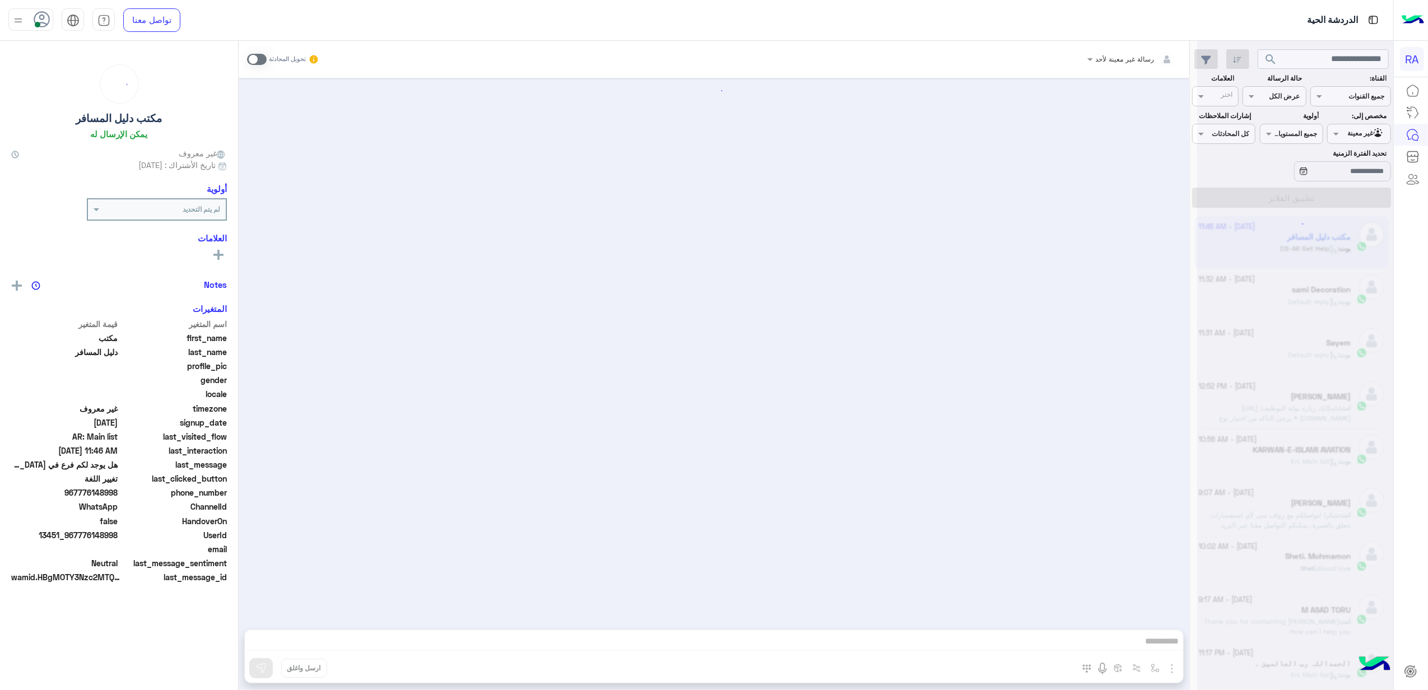
scroll to position [546, 0]
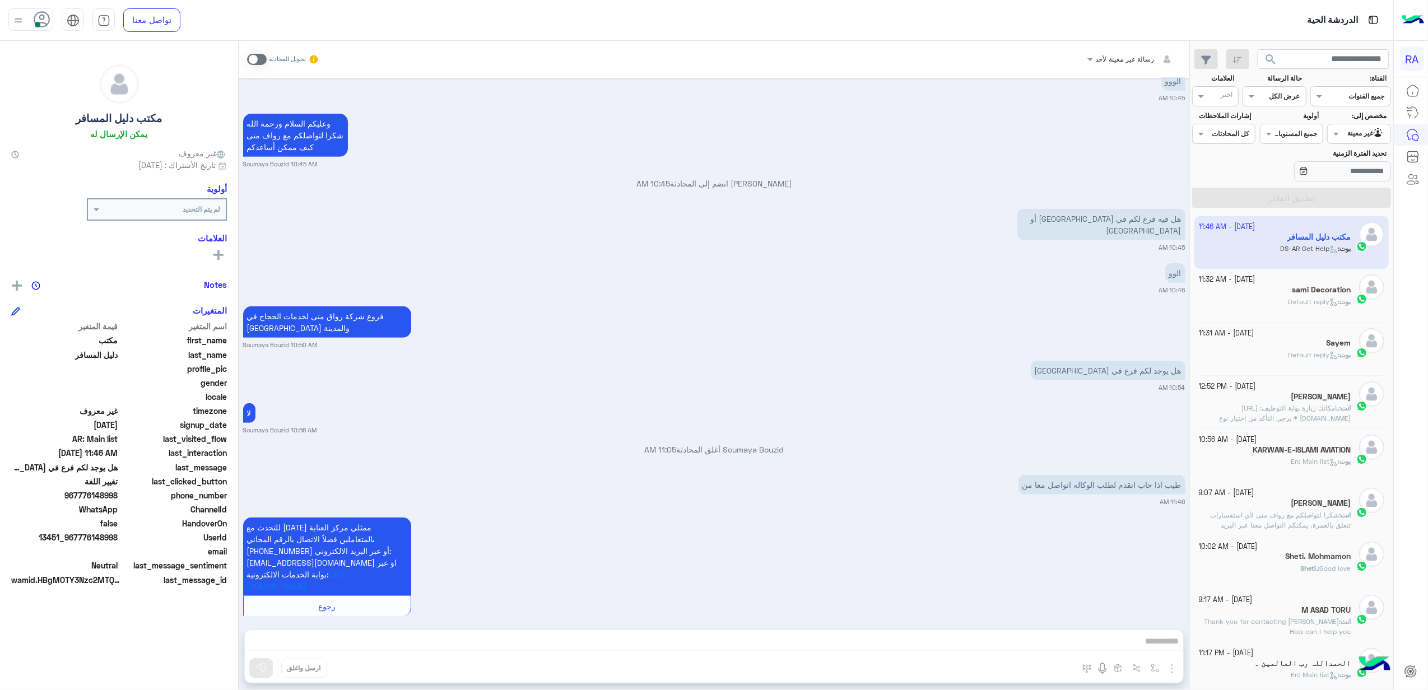
click at [581, 365] on div "هل يوجد لكم فرع في [GEOGRAPHIC_DATA] 10:54 AM" at bounding box center [714, 375] width 942 height 34
click at [262, 59] on span at bounding box center [257, 59] width 20 height 11
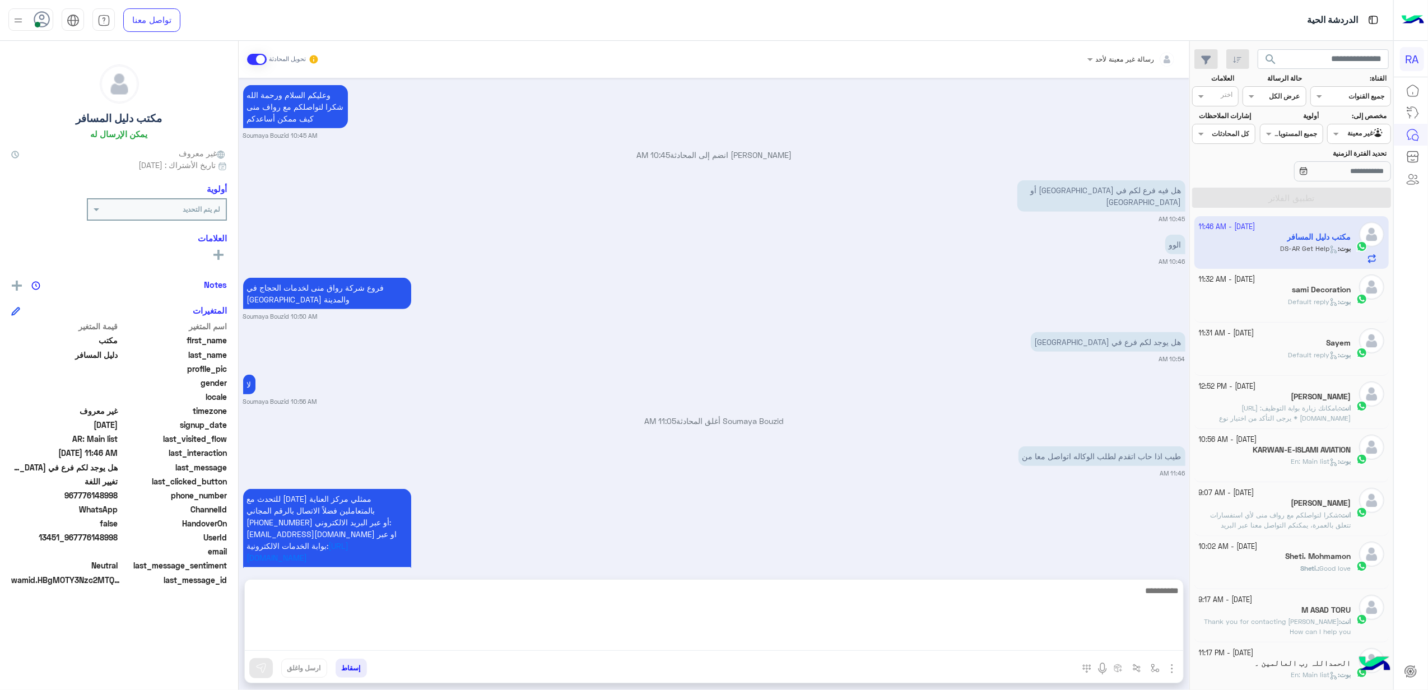
click at [621, 639] on textarea at bounding box center [714, 617] width 938 height 67
paste textarea "**********"
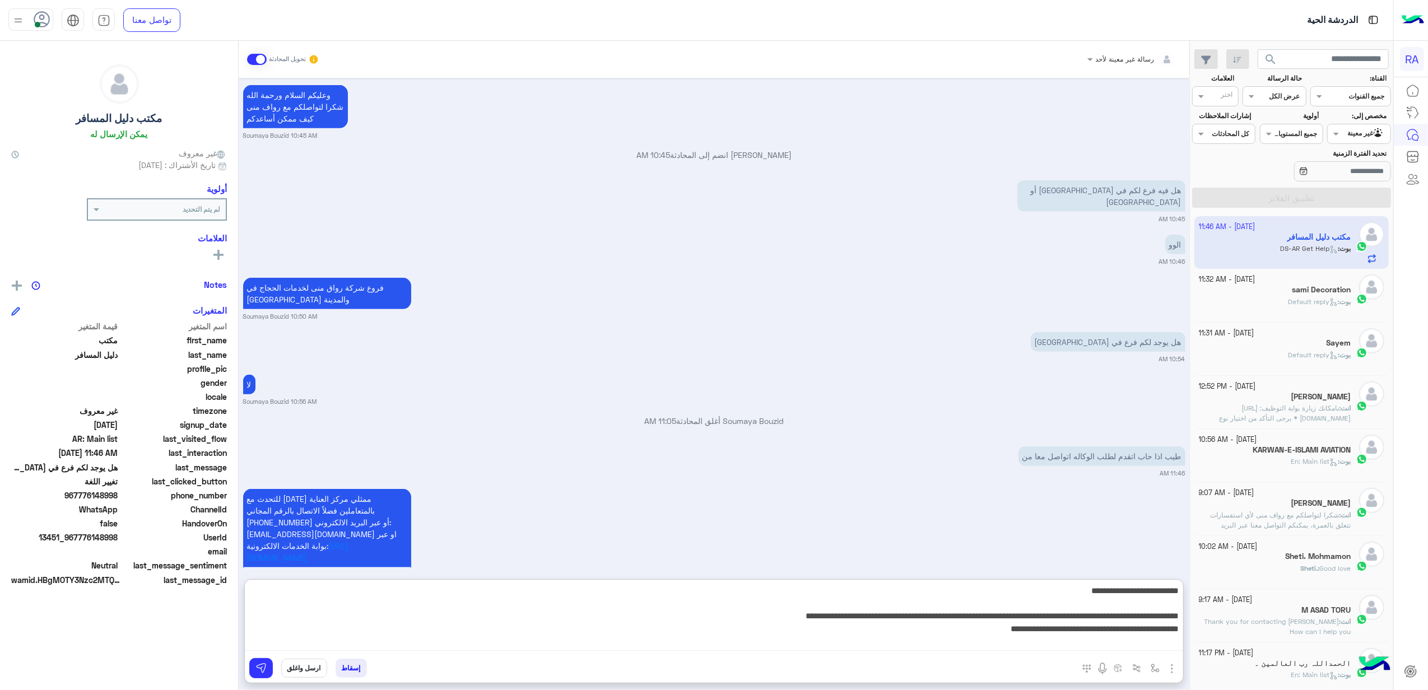
scroll to position [34, 0]
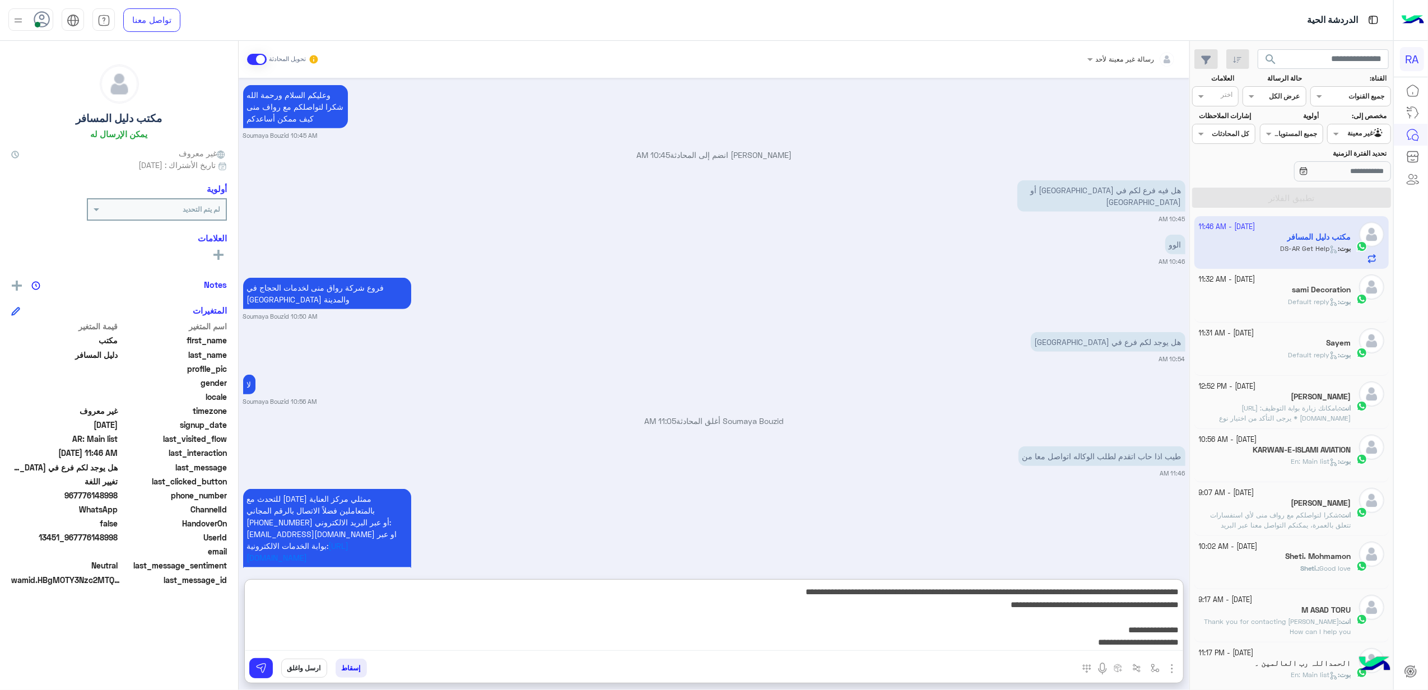
drag, startPoint x: 1052, startPoint y: 643, endPoint x: 1204, endPoint y: 614, distance: 154.6
click at [1204, 614] on mat-drawer-container "search القناة: القناه جميع القنوات حالة الرسالة القناه عرض الكل العلامات اختر م…" at bounding box center [696, 368] width 1393 height 654
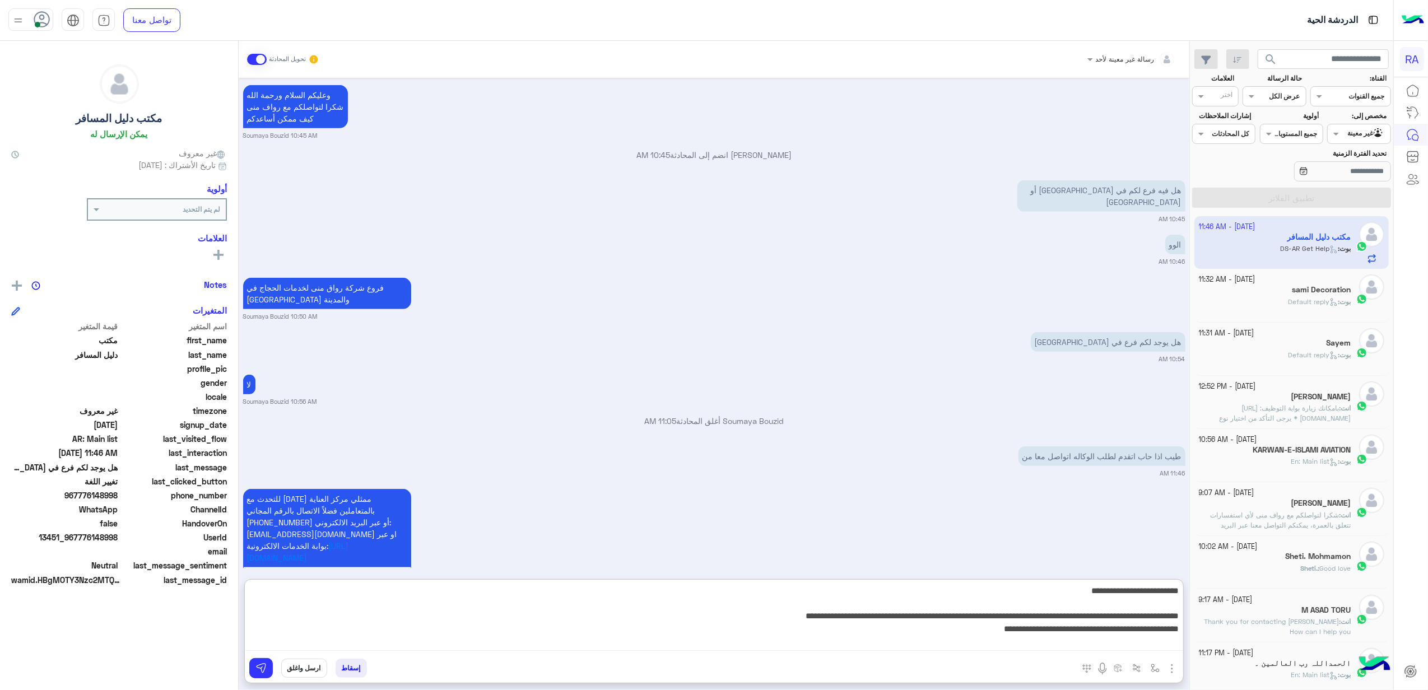
scroll to position [0, 0]
drag, startPoint x: 1056, startPoint y: 594, endPoint x: 1313, endPoint y: 594, distance: 256.5
click at [1313, 594] on mat-drawer-container "search القناة: القناه جميع القنوات حالة الرسالة القناه عرض الكل العلامات اختر م…" at bounding box center [696, 368] width 1393 height 654
type textarea "**********"
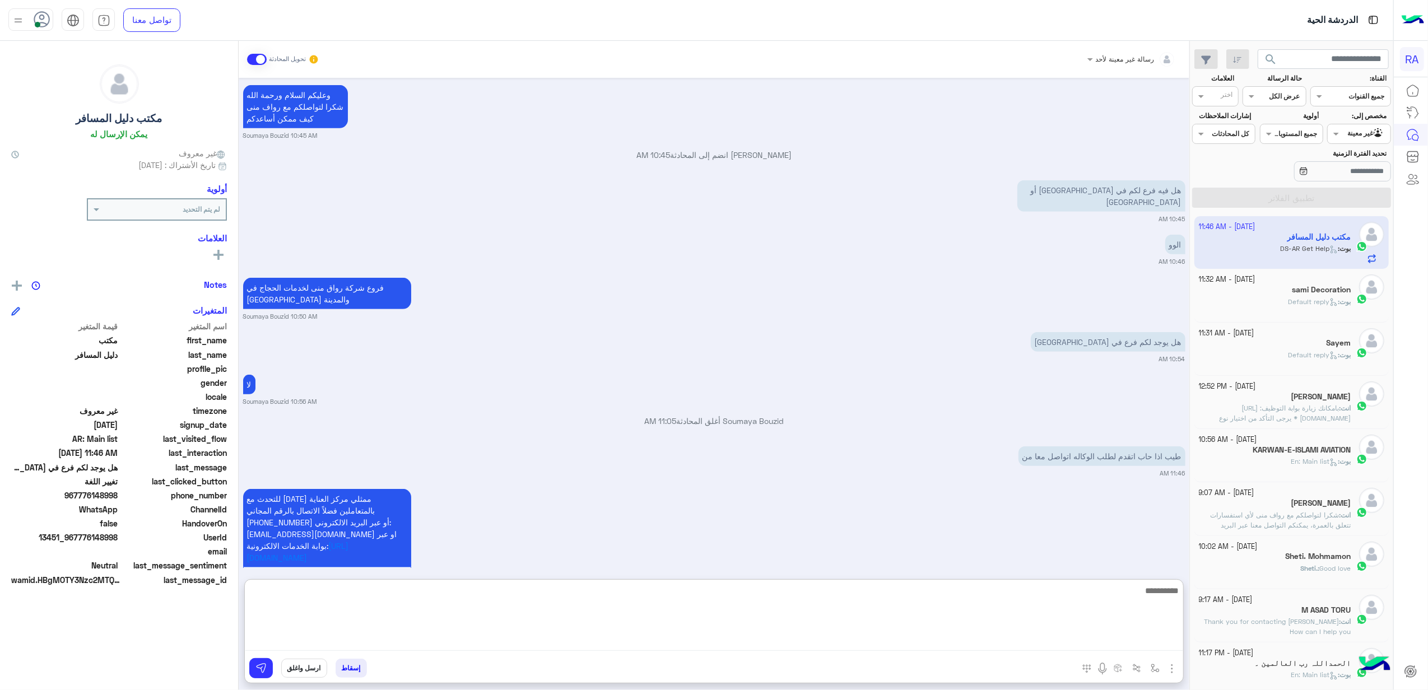
scroll to position [715, 0]
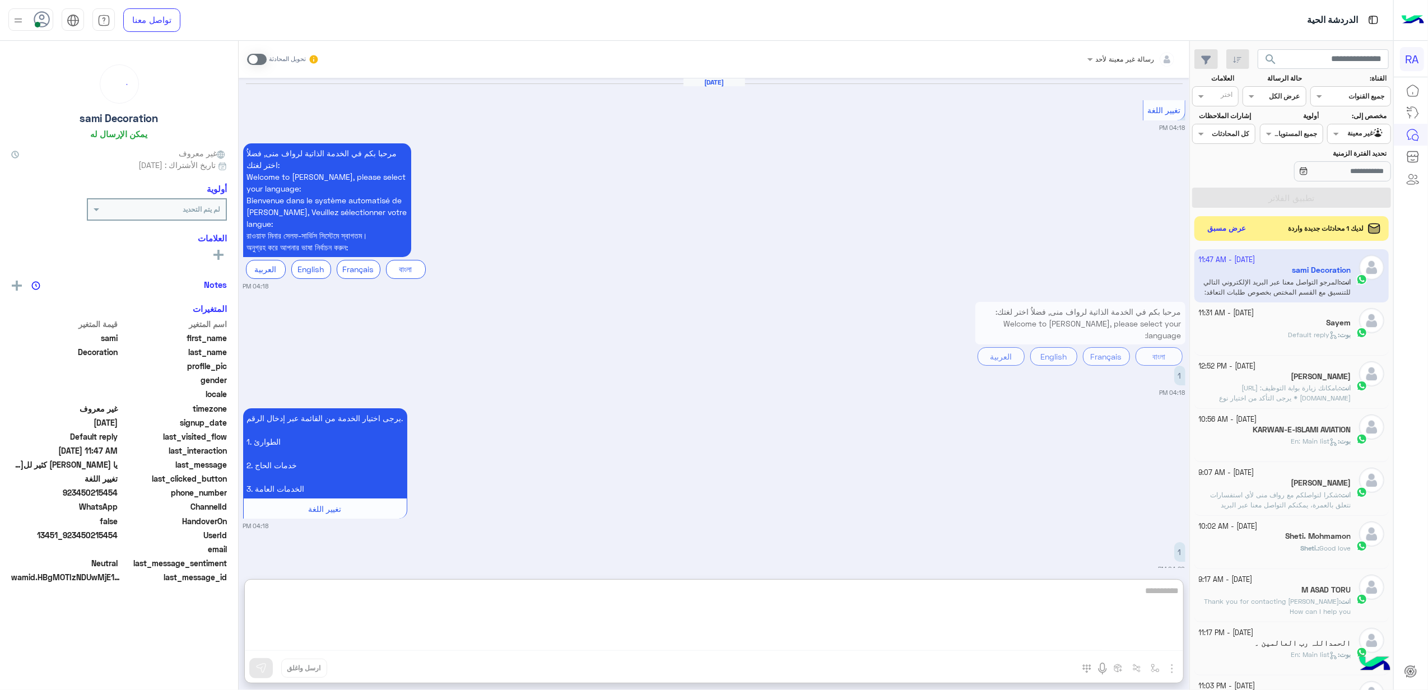
scroll to position [2084, 0]
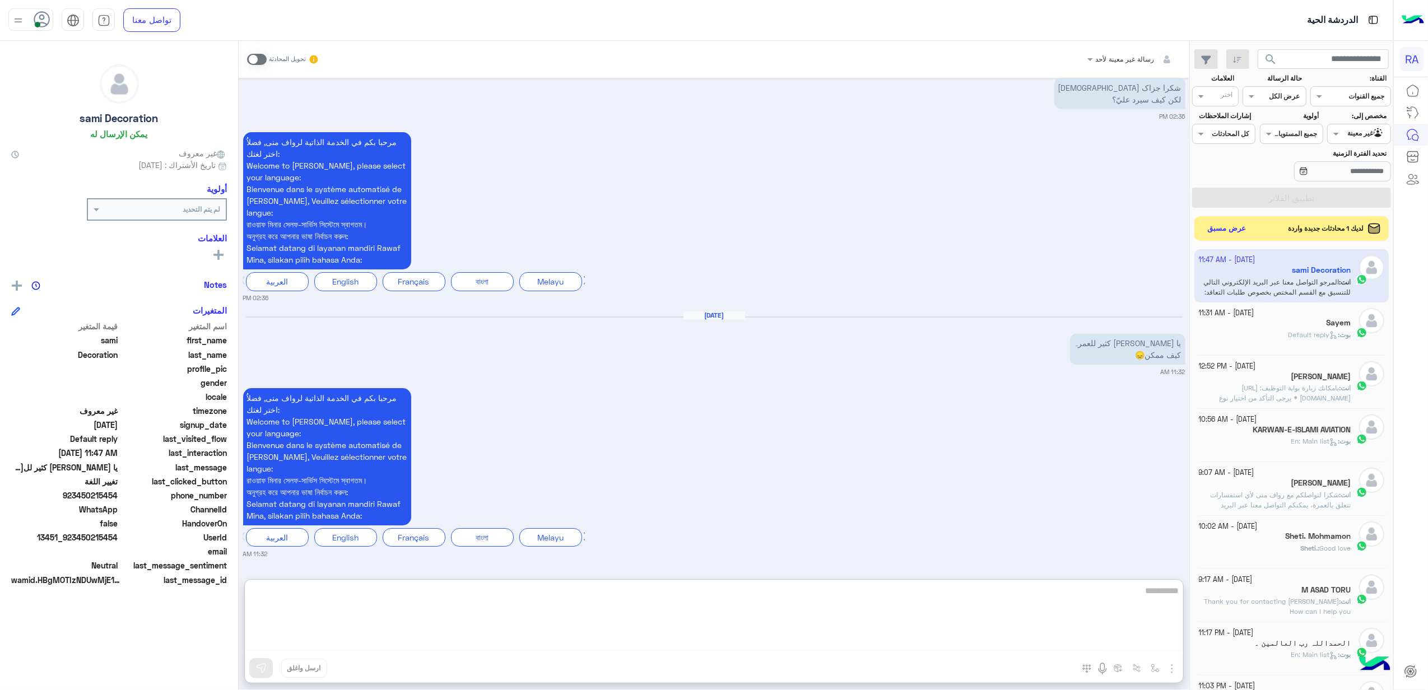
click at [1240, 220] on div "لديك 1 محادثات جديدة واردة عرض مسبق" at bounding box center [1291, 228] width 195 height 25
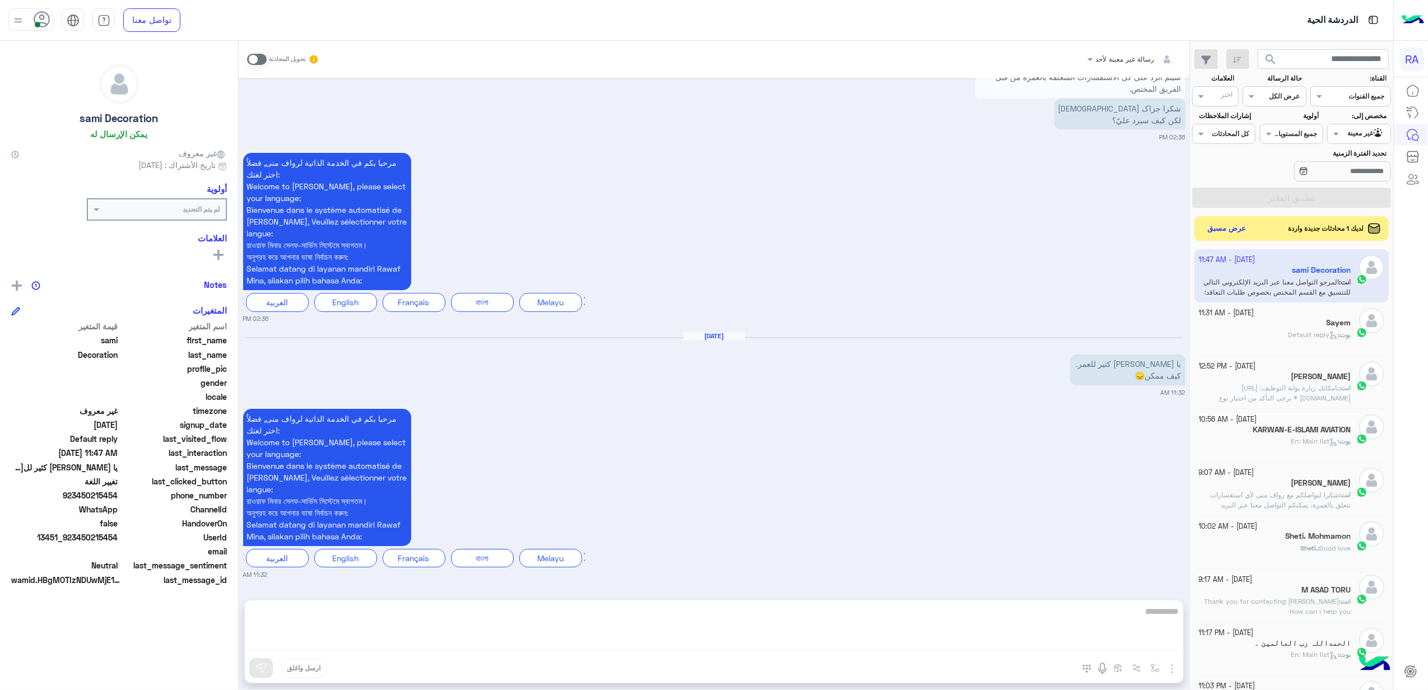
scroll to position [2033, 0]
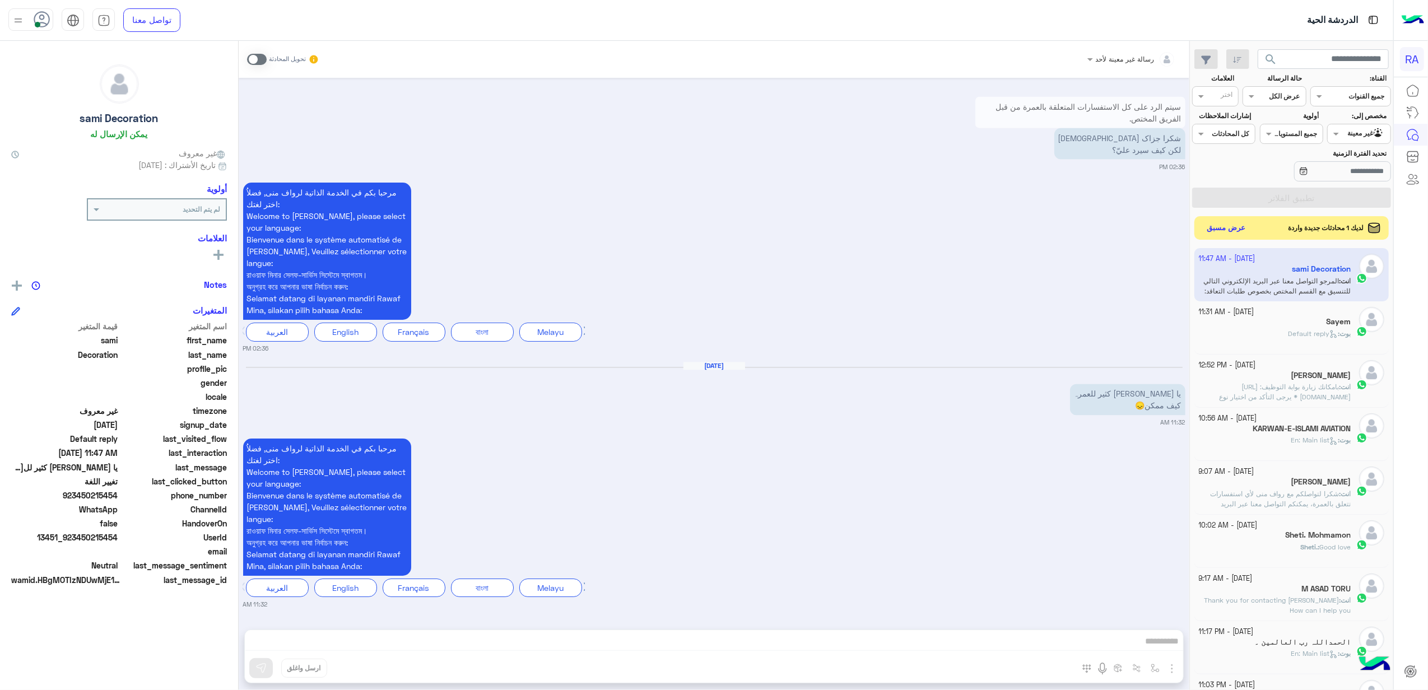
click at [1239, 231] on button "عرض مسبق" at bounding box center [1226, 228] width 47 height 15
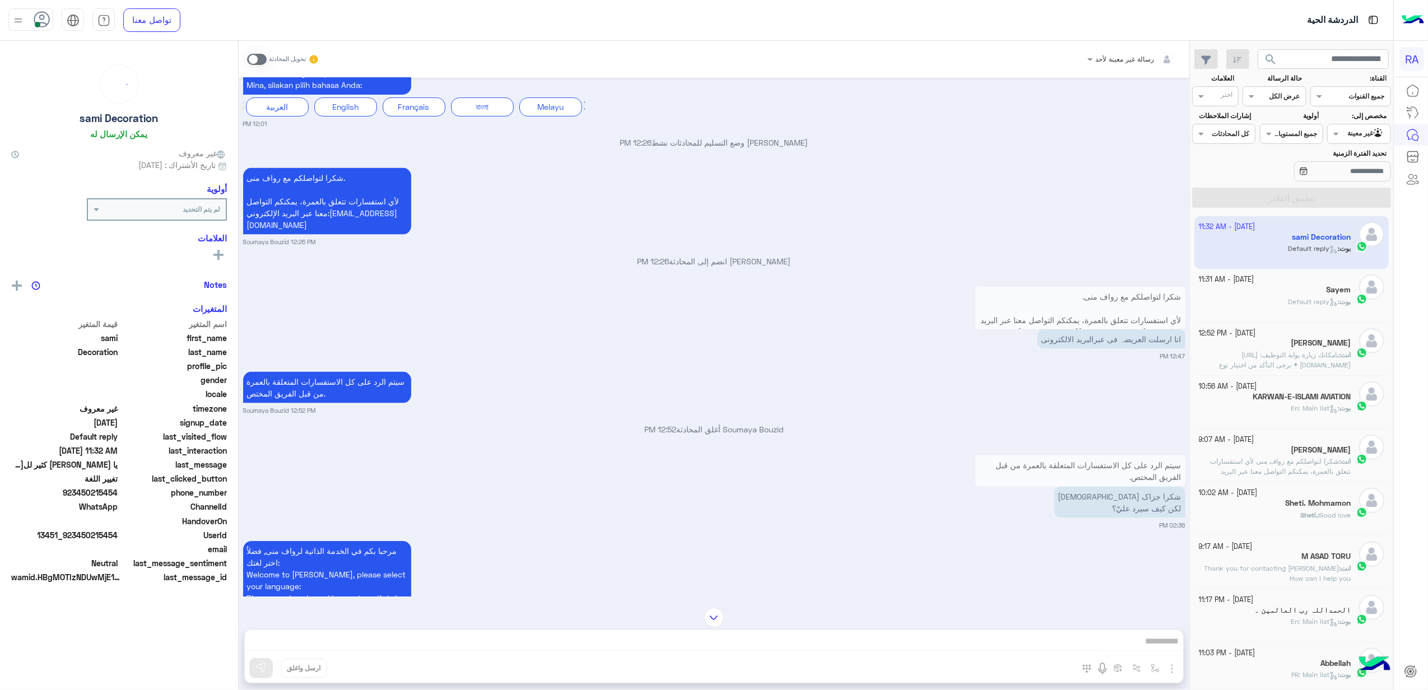
scroll to position [1660, 0]
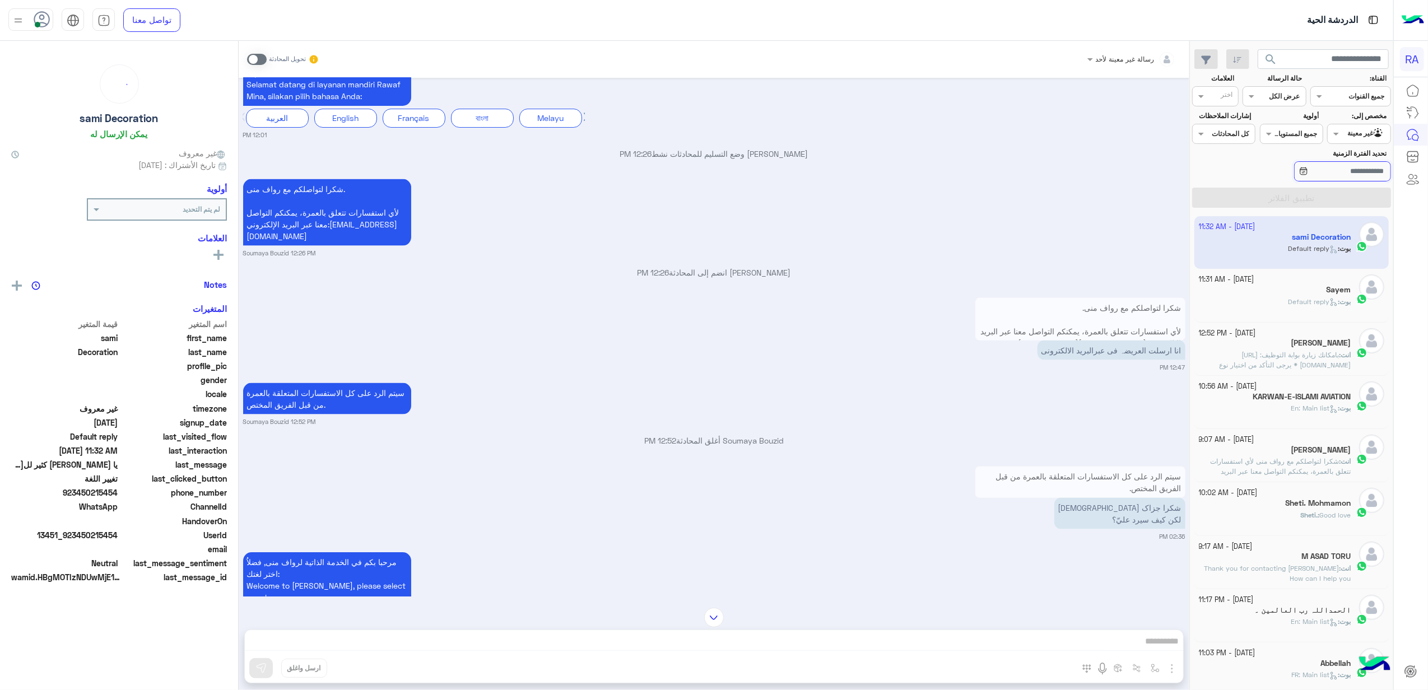
click at [1347, 175] on input "تحديد الفترة الزمنية" at bounding box center [1342, 171] width 97 height 20
click at [973, 538] on div "[DATE] تغيير اللغة 04:18 PM مرحبا بكم في الخدمة الذاتية لرواف منى, فضلاُ اختر ل…" at bounding box center [714, 337] width 951 height 519
drag, startPoint x: 832, startPoint y: 240, endPoint x: 832, endPoint y: 255, distance: 15.7
click at [832, 255] on div "[DATE] تغيير اللغة 04:18 PM مرحبا بكم في الخدمة الذاتية لرواف منى, فضلاُ اختر ل…" at bounding box center [714, 337] width 951 height 519
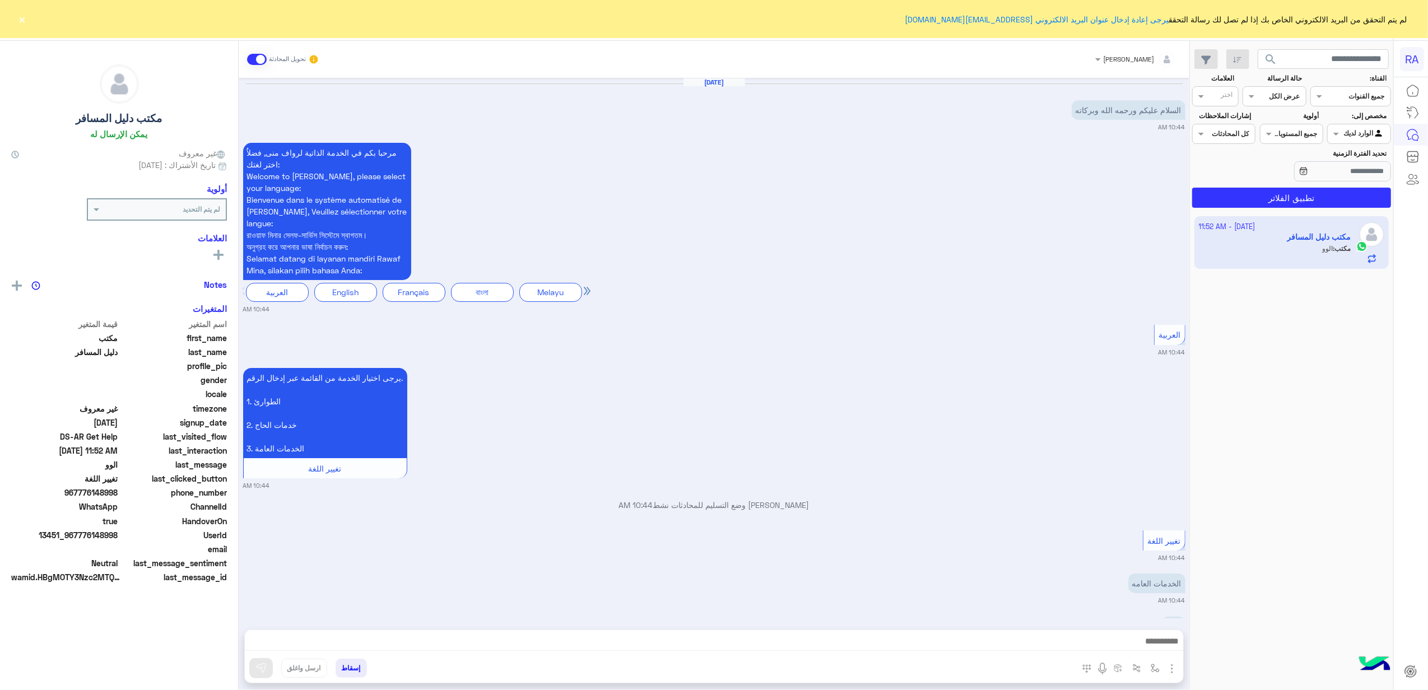
scroll to position [779, 0]
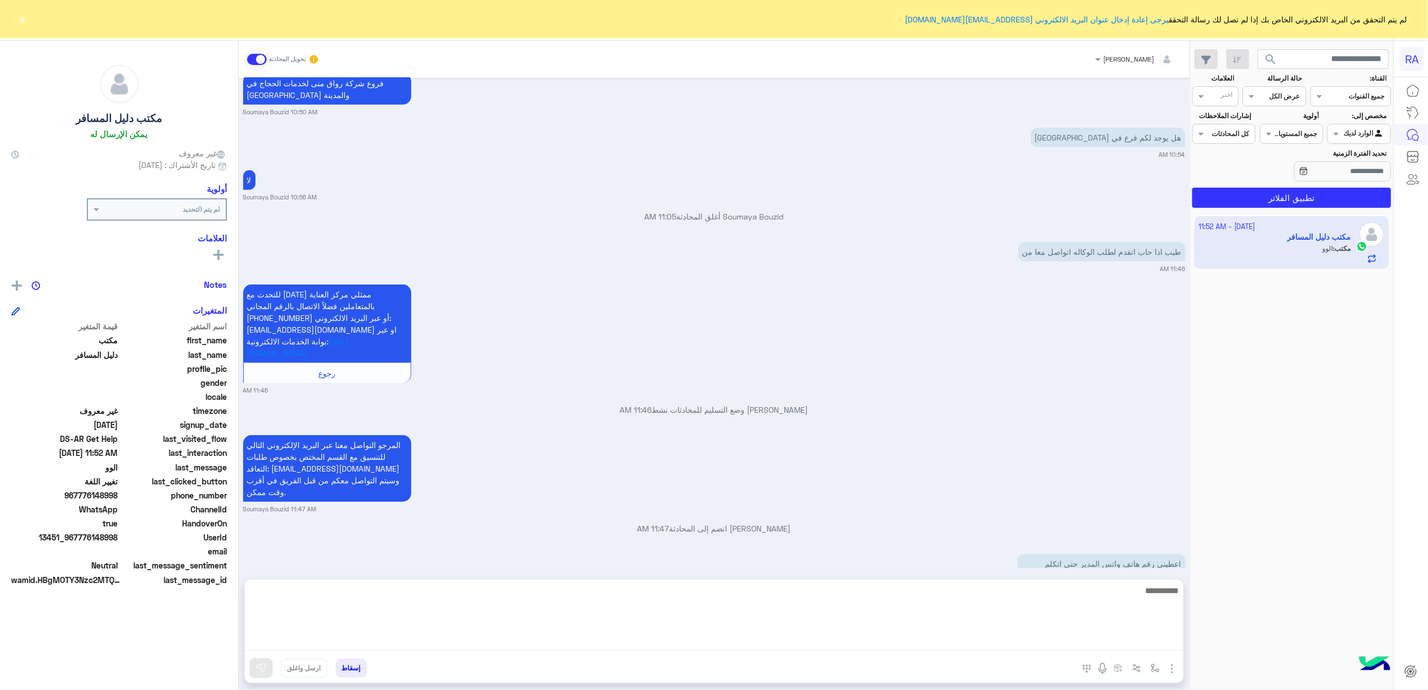
click at [444, 650] on textarea at bounding box center [714, 617] width 938 height 67
type textarea "**********"
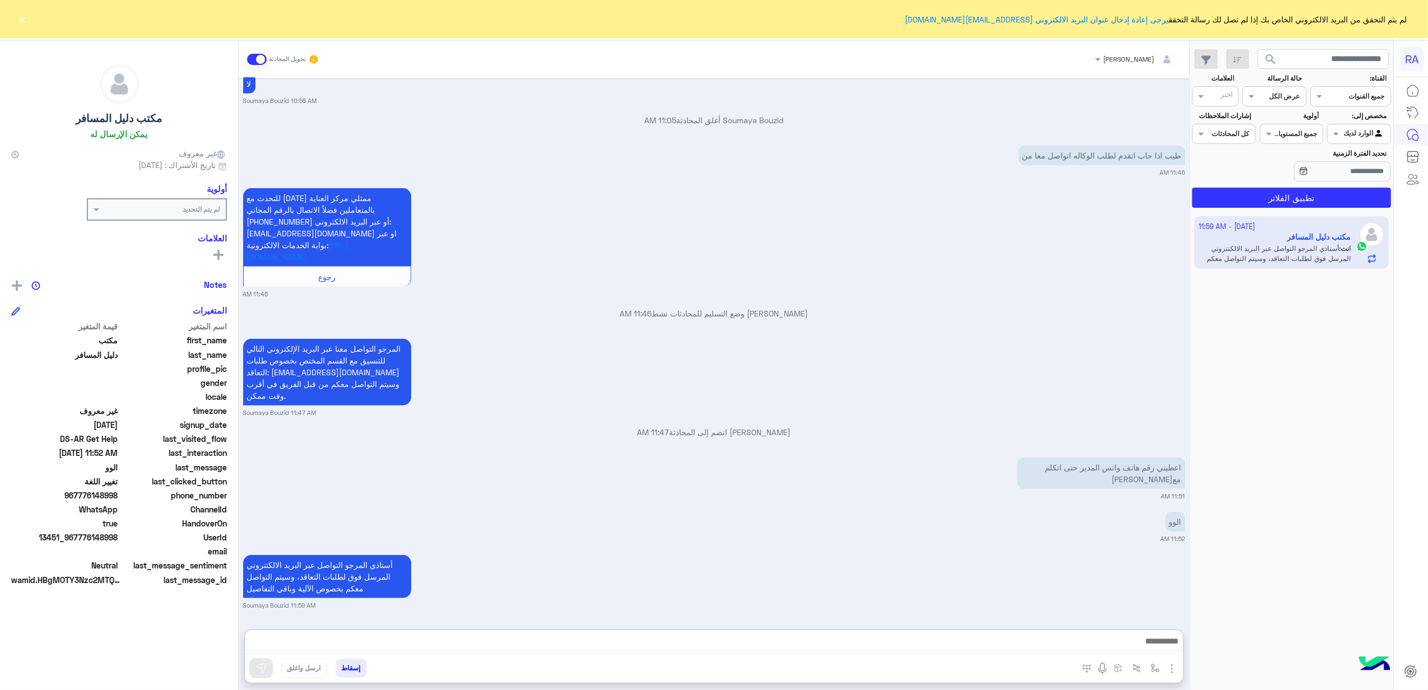
click at [25, 23] on button "×" at bounding box center [22, 18] width 11 height 11
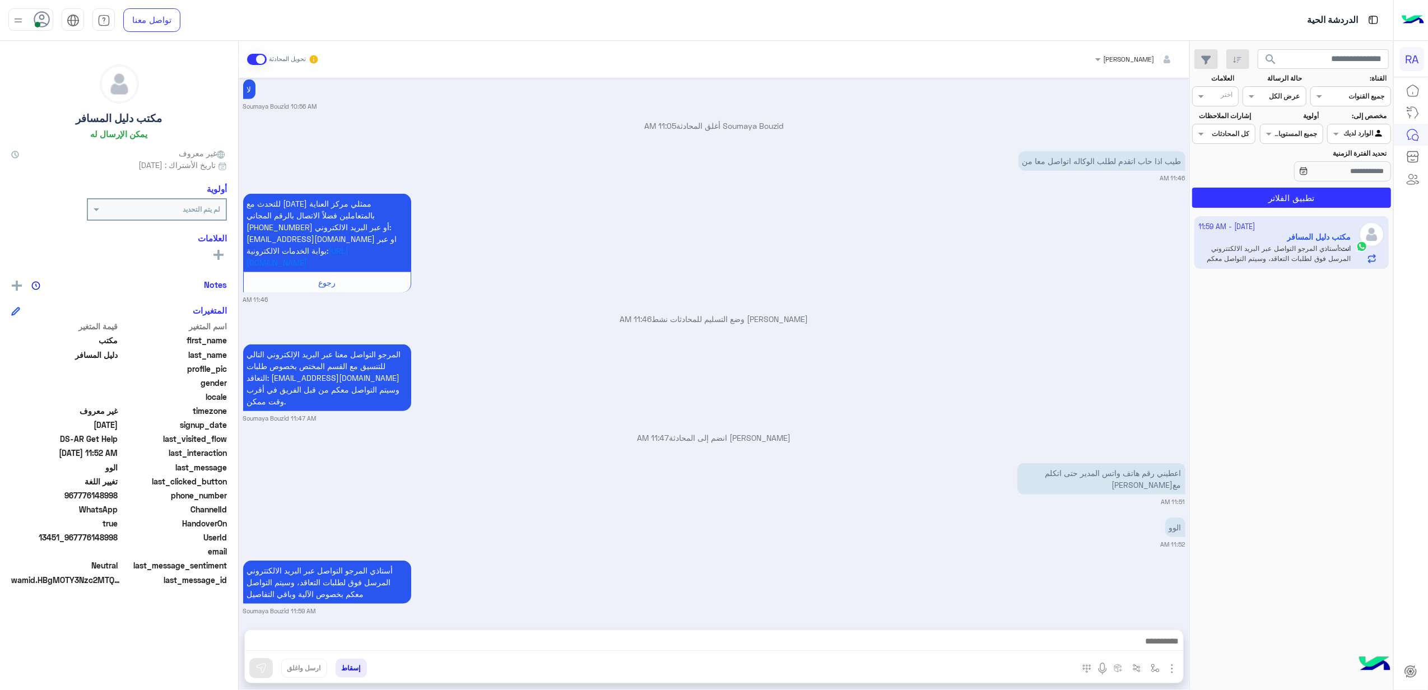
scroll to position [845, 0]
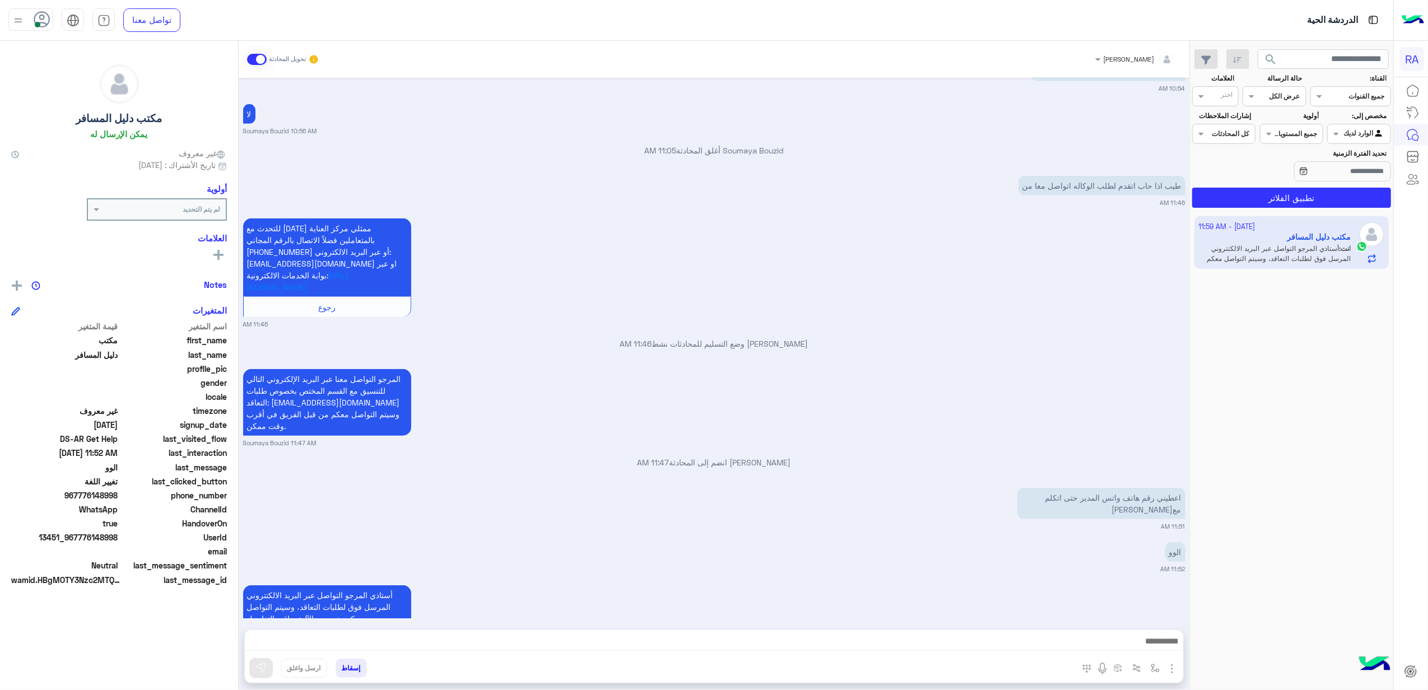
click at [253, 56] on span at bounding box center [257, 59] width 20 height 11
